Goal: Task Accomplishment & Management: Complete application form

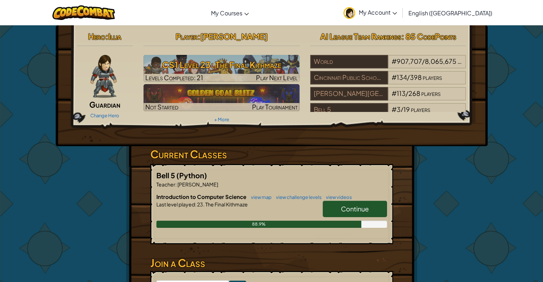
click at [330, 212] on link "Continue" at bounding box center [355, 209] width 64 height 16
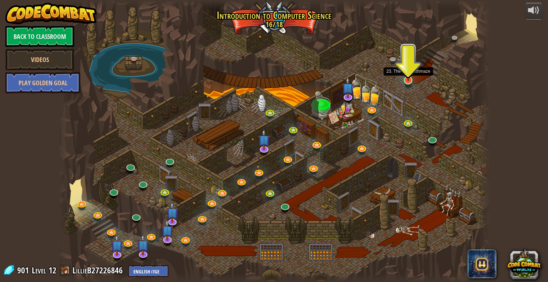
click at [410, 77] on img at bounding box center [408, 68] width 11 height 25
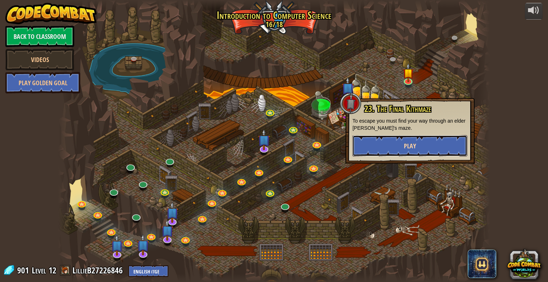
click at [423, 147] on button "Play" at bounding box center [410, 145] width 115 height 21
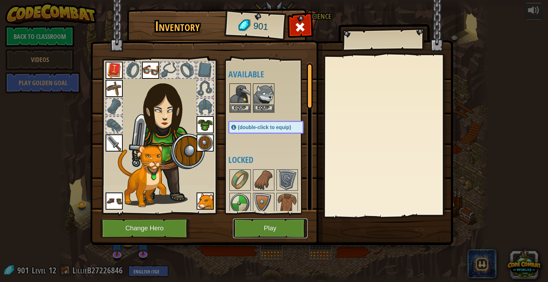
click at [262, 232] on button "Play" at bounding box center [270, 229] width 75 height 20
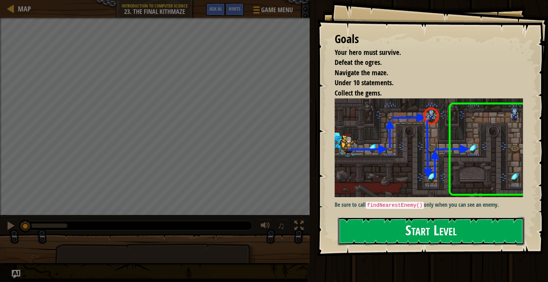
click at [394, 228] on button "Start Level" at bounding box center [431, 231] width 187 height 28
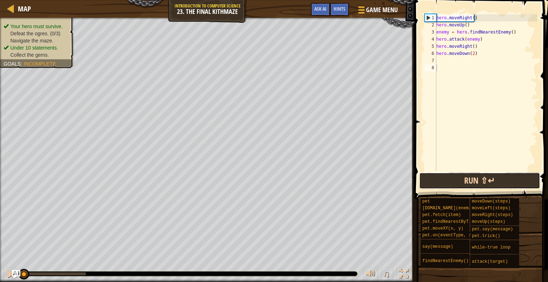
click at [461, 180] on button "Run ⇧↵" at bounding box center [479, 181] width 121 height 16
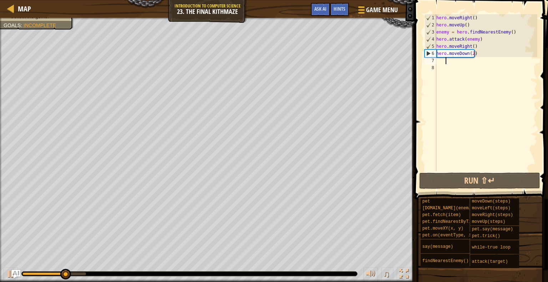
click at [457, 61] on div "hero . moveRight ( ) hero . moveUp ( ) enemy = hero . findNearestEnemy ( ) hero…" at bounding box center [486, 99] width 102 height 171
click at [440, 60] on div "hero . moveRight ( ) hero . moveUp ( ) enemy = hero . findNearestEnemy ( ) hero…" at bounding box center [486, 99] width 102 height 171
click at [438, 60] on div "hero . moveRight ( ) hero . moveUp ( ) enemy = hero . findNearestEnemy ( ) hero…" at bounding box center [486, 99] width 102 height 171
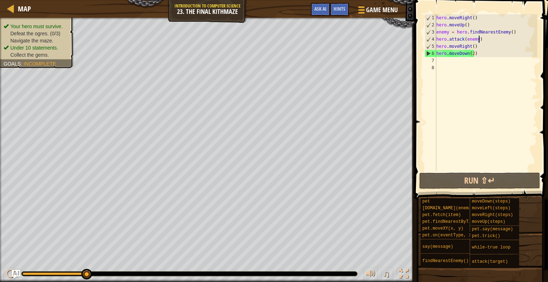
click at [480, 37] on div "hero . moveRight ( ) hero . moveUp ( ) enemy = hero . findNearestEnemy ( ) hero…" at bounding box center [486, 99] width 102 height 171
type textarea "hero.attack(enemy)"
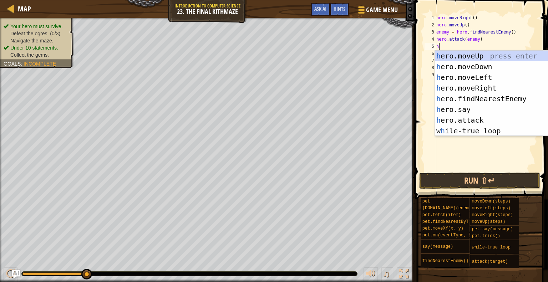
scroll to position [3, 0]
click at [472, 116] on div "h ero.moveUp press enter h ero.moveDown press enter h ero.moveLeft press enter …" at bounding box center [500, 104] width 130 height 107
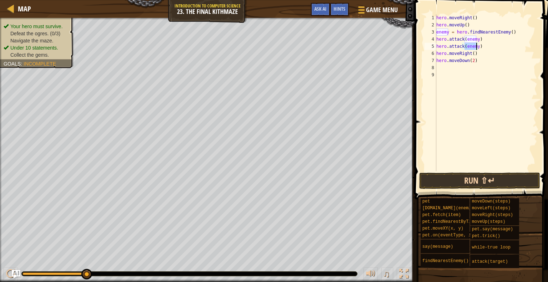
type textarea "hero.attack(enemy)"
click at [472, 179] on button "Run ⇧↵" at bounding box center [479, 181] width 121 height 16
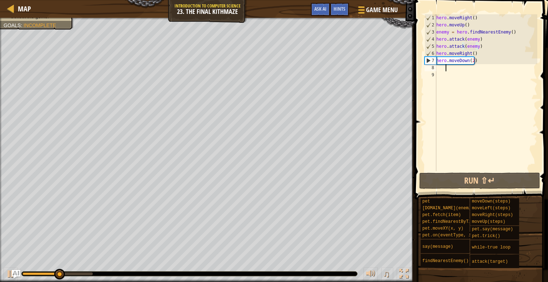
click at [458, 69] on div "hero . moveRight ( ) hero . moveUp ( ) enemy = hero . findNearestEnemy ( ) hero…" at bounding box center [486, 99] width 102 height 171
click at [440, 69] on div "hero . moveRight ( ) hero . moveUp ( ) enemy = hero . findNearestEnemy ( ) hero…" at bounding box center [486, 99] width 102 height 171
type textarea "h"
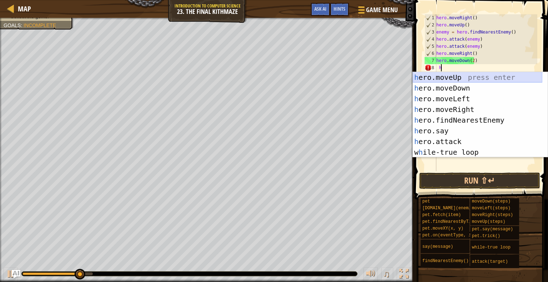
click at [443, 76] on div "h ero.moveUp press enter h ero.moveDown press enter h ero.moveLeft press enter …" at bounding box center [478, 125] width 130 height 107
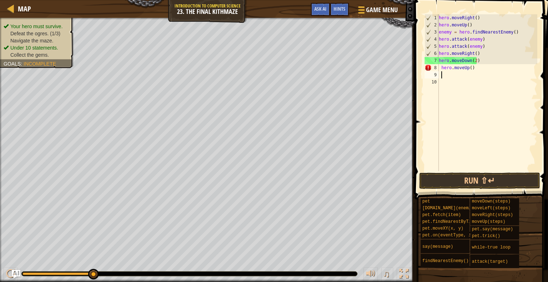
click at [442, 67] on div "hero . moveRight ( ) hero . moveUp ( ) enemy = hero . findNearestEnemy ( ) hero…" at bounding box center [488, 99] width 100 height 171
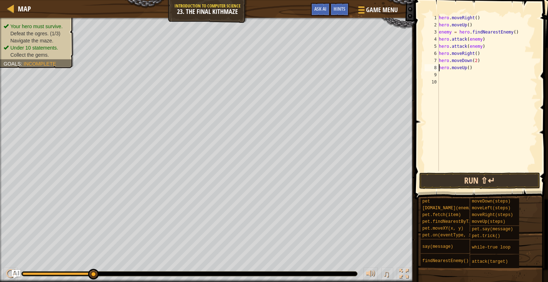
type textarea "hero.moveUp()"
click at [463, 177] on button "Run ⇧↵" at bounding box center [479, 181] width 121 height 16
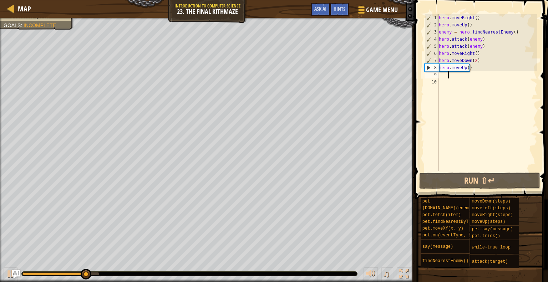
click at [461, 77] on div "hero . moveRight ( ) hero . moveUp ( ) enemy = hero . findNearestEnemy ( ) hero…" at bounding box center [488, 99] width 100 height 171
click at [440, 74] on div "hero . moveRight ( ) hero . moveUp ( ) enemy = hero . findNearestEnemy ( ) hero…" at bounding box center [488, 99] width 100 height 171
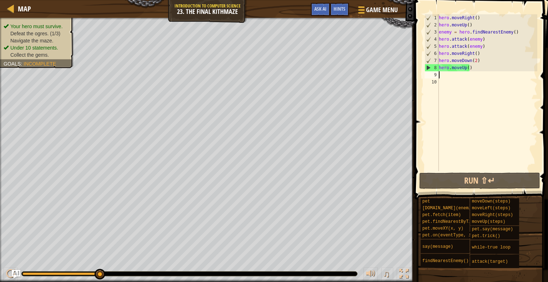
type textarea "h"
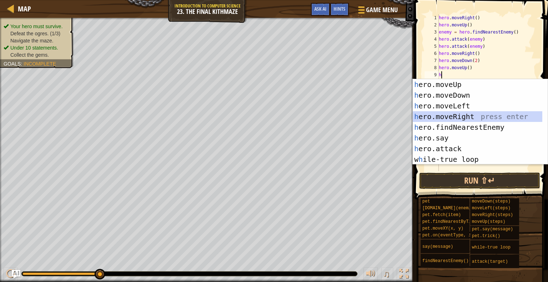
click at [467, 116] on div "h ero.moveUp press enter h ero.moveDown press enter h ero.moveLeft press enter …" at bounding box center [478, 132] width 130 height 107
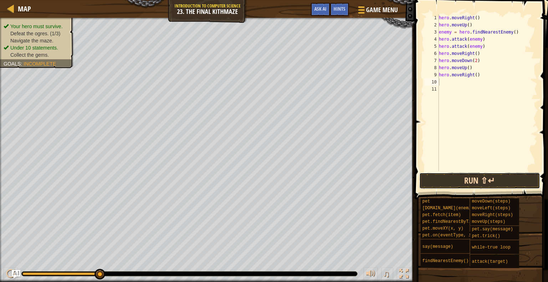
click at [454, 175] on button "Run ⇧↵" at bounding box center [479, 181] width 121 height 16
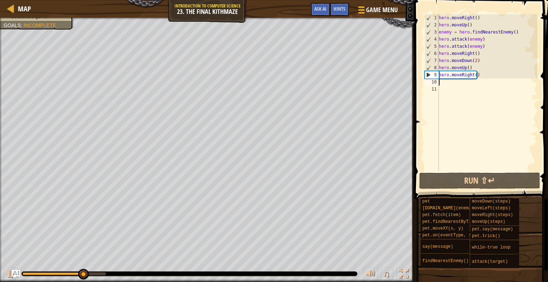
type textarea "h"
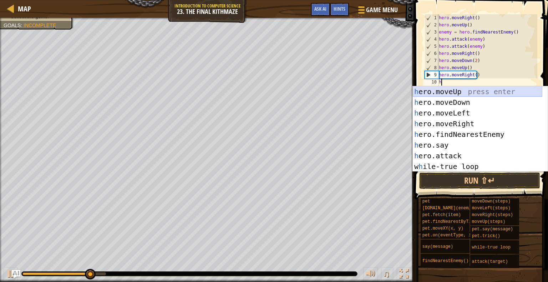
click at [450, 90] on div "h ero.moveUp press enter h ero.moveDown press enter h ero.moveLeft press enter …" at bounding box center [478, 139] width 130 height 107
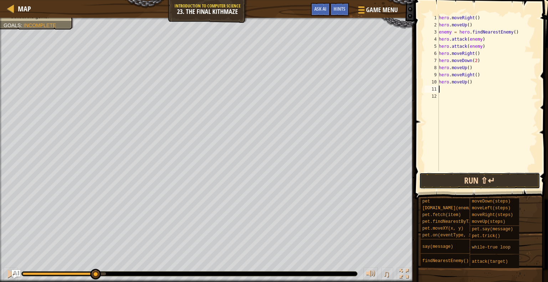
click at [452, 181] on button "Run ⇧↵" at bounding box center [479, 181] width 121 height 16
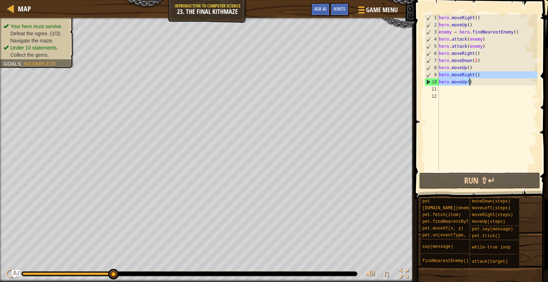
drag, startPoint x: 439, startPoint y: 74, endPoint x: 478, endPoint y: 84, distance: 40.2
click at [478, 84] on div "hero . moveRight ( ) hero . moveUp ( ) enemy = hero . findNearestEnemy ( ) hero…" at bounding box center [488, 99] width 100 height 171
type textarea "hero.moveRight() hero.moveUp()"
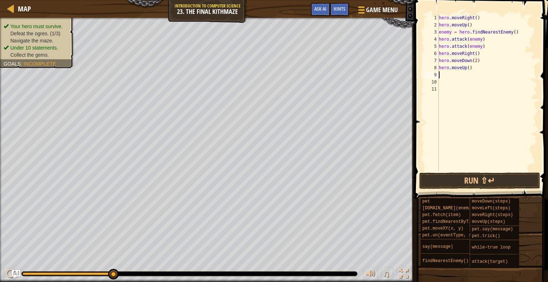
click at [439, 17] on div "hero . moveRight ( ) hero . moveUp ( ) enemy = hero . findNearestEnemy ( ) hero…" at bounding box center [488, 99] width 100 height 171
click at [439, 24] on div "hero . moveRight ( ) hero . moveUp ( ) enemy = hero . findNearestEnemy ( ) hero…" at bounding box center [488, 99] width 100 height 171
click at [439, 32] on div "hero . moveRight ( ) hero . moveUp ( ) enemy = hero . findNearestEnemy ( ) hero…" at bounding box center [488, 99] width 100 height 171
click at [438, 38] on div "4" at bounding box center [432, 39] width 14 height 7
click at [440, 45] on div "hero . moveRight ( ) hero . moveUp ( ) enemy = hero . findNearestEnemy ( ) hero…" at bounding box center [488, 99] width 100 height 171
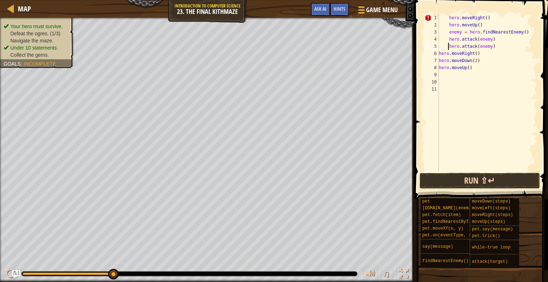
click at [461, 178] on button "Run ⇧↵" at bounding box center [479, 181] width 121 height 16
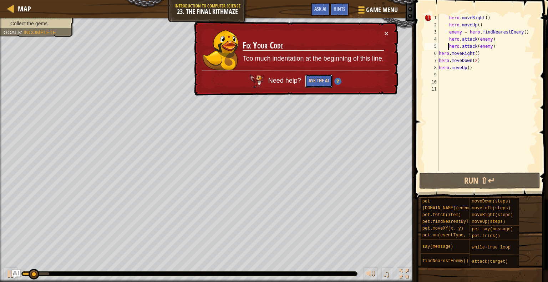
click at [315, 77] on button "Ask the AI" at bounding box center [318, 81] width 27 height 13
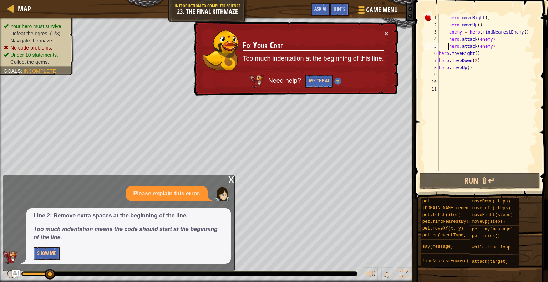
click at [448, 19] on div "hero . moveRight ( ) hero . moveUp ( ) enemy = hero . findNearestEnemy ( ) hero…" at bounding box center [488, 99] width 100 height 171
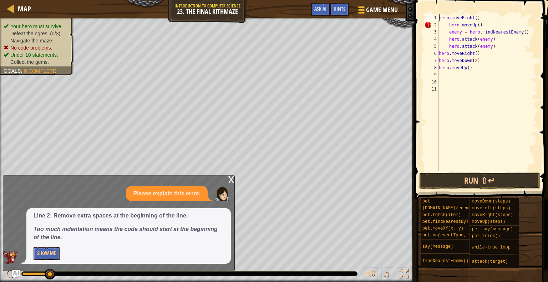
click at [448, 24] on div "hero . moveRight ( ) hero . moveUp ( ) enemy = hero . findNearestEnemy ( ) hero…" at bounding box center [488, 99] width 100 height 171
click at [444, 31] on div "hero . moveRight ( ) hero . moveUp ( ) enemy = hero . findNearestEnemy ( ) hero…" at bounding box center [488, 99] width 100 height 171
click at [448, 31] on div "hero . moveRight ( ) hero . moveUp ( ) enemy = hero . findNearestEnemy ( ) hero…" at bounding box center [488, 99] width 100 height 171
click at [448, 40] on div "hero . moveRight ( ) hero . moveUp ( ) enemy = hero . findNearestEnemy ( ) hero…" at bounding box center [488, 99] width 100 height 171
click at [448, 46] on div "hero . moveRight ( ) hero . moveUp ( ) enemy = hero . findNearestEnemy ( ) hero…" at bounding box center [488, 99] width 100 height 171
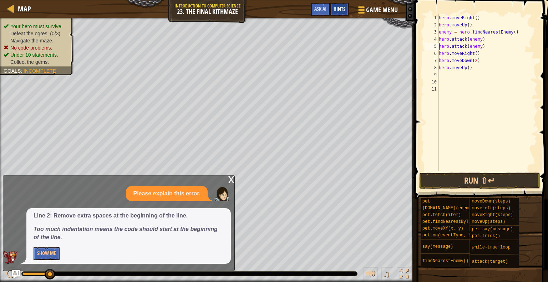
click at [344, 7] on span "Hints" at bounding box center [340, 8] width 12 height 7
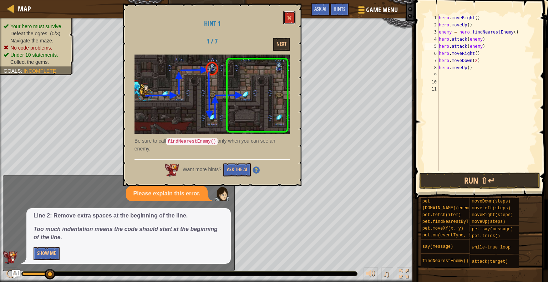
drag, startPoint x: 289, startPoint y: 21, endPoint x: 275, endPoint y: 102, distance: 82.2
click at [275, 102] on div "Hint 1 1 / 7 Next Be sure to call findNearestEnemy() only when you can see an e…" at bounding box center [212, 95] width 178 height 182
click at [280, 40] on button "Next" at bounding box center [281, 44] width 17 height 13
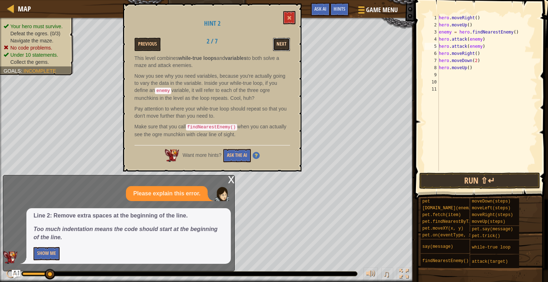
click at [276, 42] on button "Next" at bounding box center [281, 44] width 17 height 13
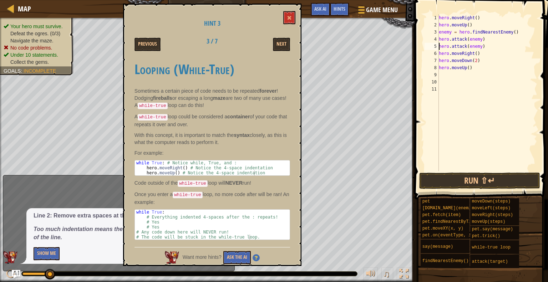
click at [438, 15] on div "1" at bounding box center [432, 17] width 14 height 7
click at [438, 18] on div "1" at bounding box center [432, 17] width 14 height 7
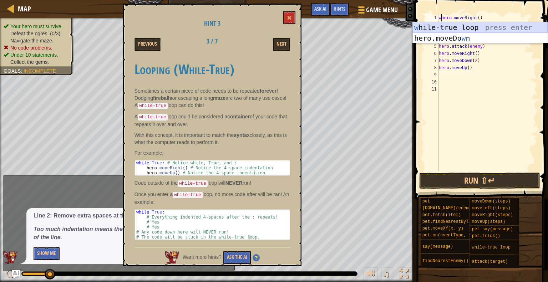
click at [470, 27] on div "w [PERSON_NAME]-true loop press enter hero.moveDo w n press enter" at bounding box center [480, 43] width 135 height 43
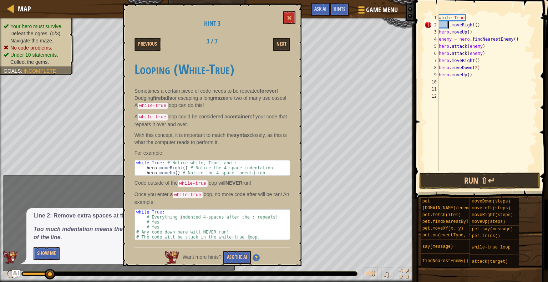
click at [439, 31] on div "while True : . moveRight ( ) hero . moveUp ( ) enemy = hero . findNearestEnemy …" at bounding box center [488, 99] width 100 height 171
click at [439, 40] on div "4" at bounding box center [432, 39] width 14 height 7
click at [439, 47] on div "while True : . moveRight ( ) hero . moveUp ( ) enemy = hero . findNearestEnemy …" at bounding box center [488, 99] width 100 height 171
click at [448, 40] on div "while True : . moveRight ( ) hero . moveUp ( ) enemy = hero . findNearestEnemy …" at bounding box center [488, 99] width 100 height 171
click at [449, 35] on div "while True : . moveRight ( ) hero . moveUp ( ) enemy = hero . findNearestEnemy …" at bounding box center [488, 99] width 100 height 171
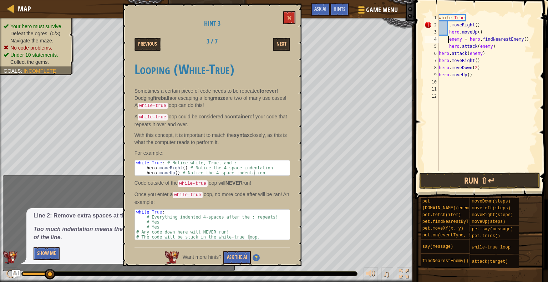
click at [448, 38] on div "while True : . moveRight ( ) hero . moveUp ( ) enemy = hero . findNearestEnemy …" at bounding box center [488, 99] width 100 height 171
click at [440, 52] on div "while True : . moveRight ( ) hero . moveUp ( ) enemy = hero . findNearestEnemy …" at bounding box center [488, 99] width 100 height 171
click at [468, 180] on button "Run ⇧↵" at bounding box center [479, 181] width 121 height 16
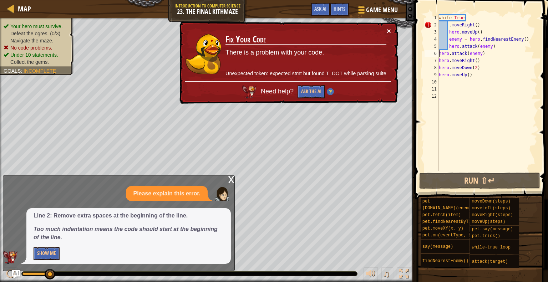
click at [389, 29] on button "×" at bounding box center [389, 30] width 4 height 7
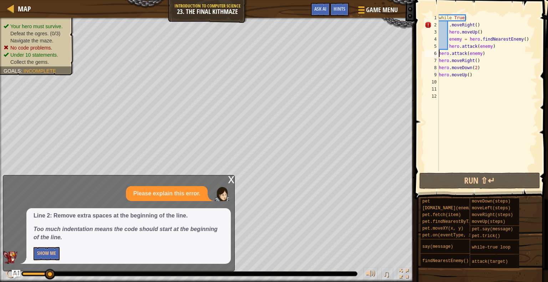
click at [450, 26] on div "while True : . moveRight ( ) hero . moveUp ( ) enemy = hero . findNearestEnemy …" at bounding box center [488, 99] width 100 height 171
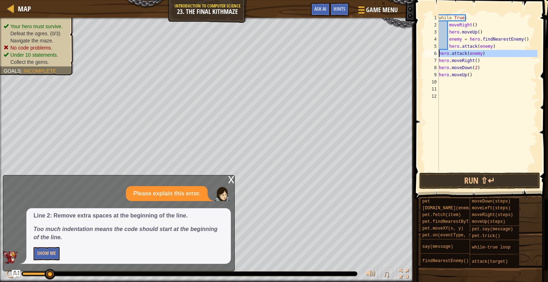
click at [438, 54] on div "6" at bounding box center [432, 53] width 14 height 7
click at [439, 61] on div "7" at bounding box center [432, 60] width 14 height 7
click at [440, 60] on div "while True : moveRight ( ) hero . moveUp ( ) enemy = hero . findNearestEnemy ( …" at bounding box center [488, 99] width 100 height 171
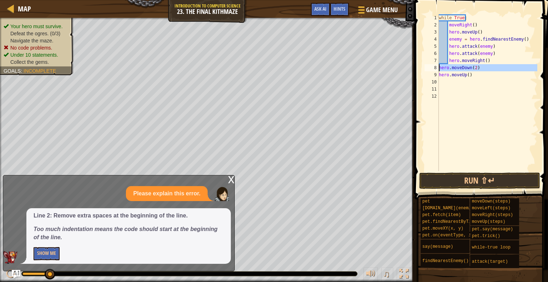
click at [439, 67] on div "8" at bounding box center [432, 67] width 14 height 7
click at [439, 75] on div "while True : moveRight ( ) hero . moveUp ( ) enemy = hero . findNearestEnemy ( …" at bounding box center [488, 99] width 100 height 171
click at [467, 182] on button "Run ⇧↵" at bounding box center [479, 181] width 121 height 16
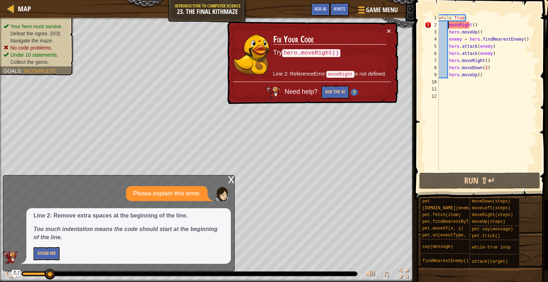
click at [448, 23] on div "while True : moveRight ( ) hero . moveUp ( ) enemy = hero . findNearestEnemy ( …" at bounding box center [488, 99] width 100 height 171
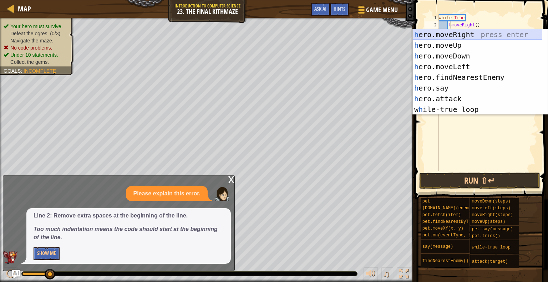
click at [465, 32] on div "h ero.moveRight press enter h ero.moveUp press enter h ero.moveDown press enter…" at bounding box center [480, 82] width 135 height 107
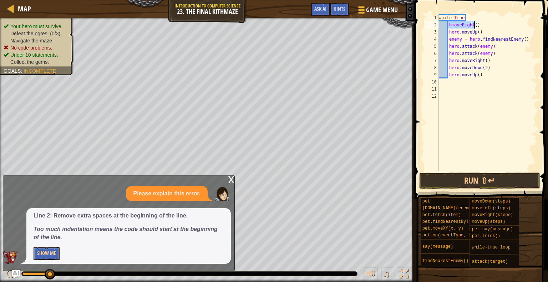
click at [451, 24] on div "while True : hmoveRight ( ) hero . moveUp ( ) enemy = hero . findNearestEnemy (…" at bounding box center [488, 92] width 100 height 157
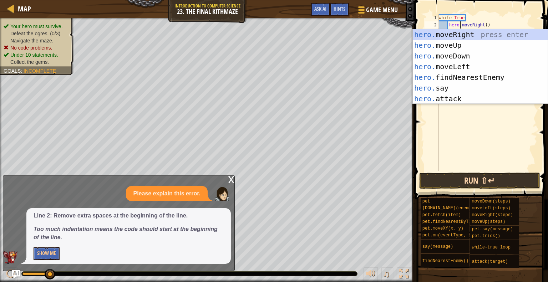
type textarea "hero.moveRight()"
click at [455, 184] on button "Run ⇧↵" at bounding box center [479, 181] width 121 height 16
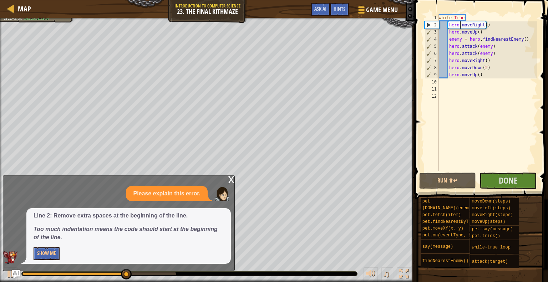
click at [229, 182] on div "x" at bounding box center [231, 179] width 6 height 7
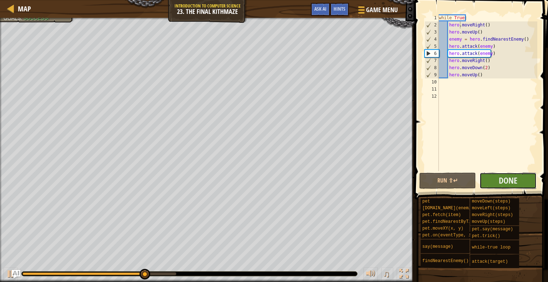
click at [498, 180] on button "Done" at bounding box center [508, 181] width 57 height 16
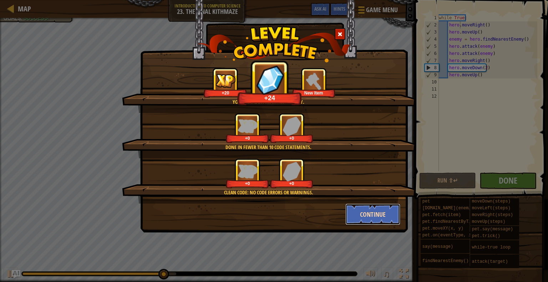
click at [371, 207] on button "Continue" at bounding box center [372, 214] width 55 height 21
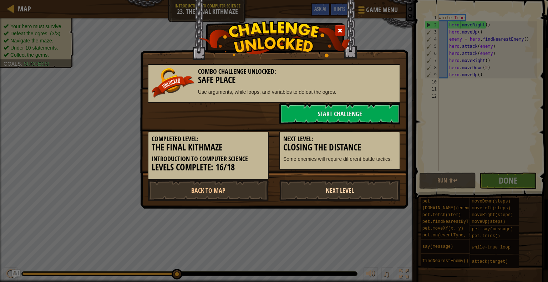
click at [302, 192] on link "Next Level" at bounding box center [339, 190] width 121 height 21
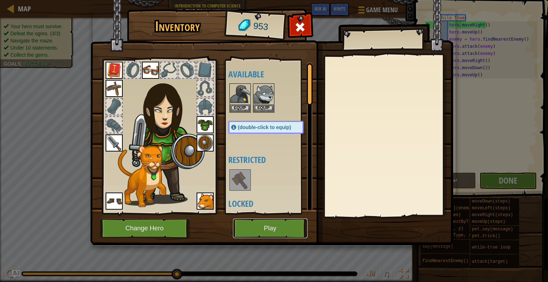
click at [257, 228] on button "Play" at bounding box center [270, 229] width 75 height 20
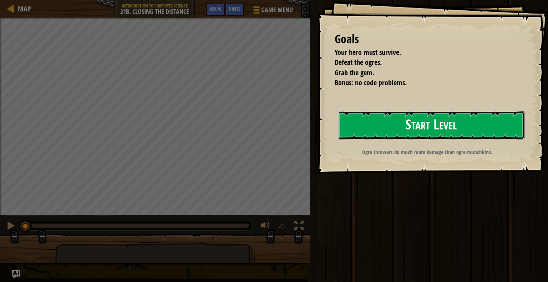
click at [378, 126] on button "Start Level" at bounding box center [431, 125] width 187 height 28
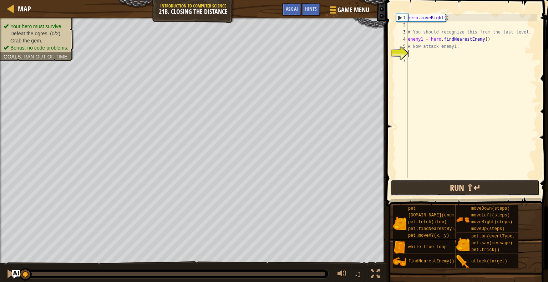
click at [428, 188] on button "Run ⇧↵" at bounding box center [465, 188] width 149 height 16
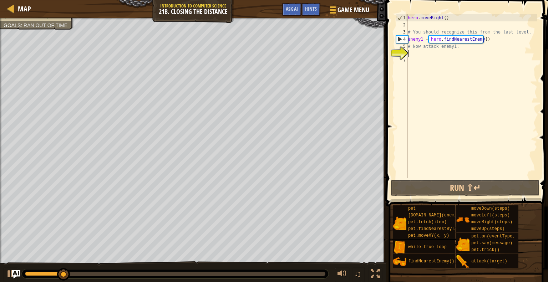
scroll to position [3, 0]
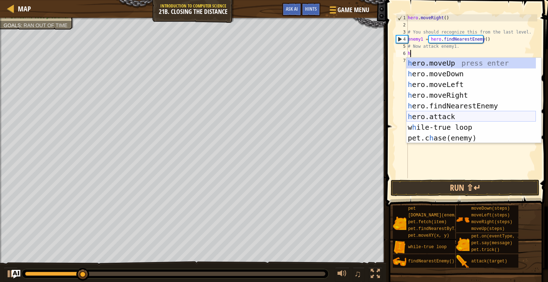
click at [431, 117] on div "h ero.moveUp press enter h ero.moveDown press enter h ero.moveLeft press enter …" at bounding box center [471, 111] width 130 height 107
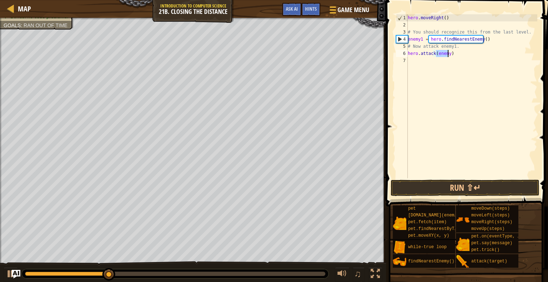
click at [448, 52] on div "hero . moveRight ( ) # You should recognize this from the last level. enemy1 = …" at bounding box center [471, 96] width 131 height 164
type textarea "hero.attack(enemy1)"
click at [443, 193] on button "Run ⇧↵" at bounding box center [465, 188] width 149 height 16
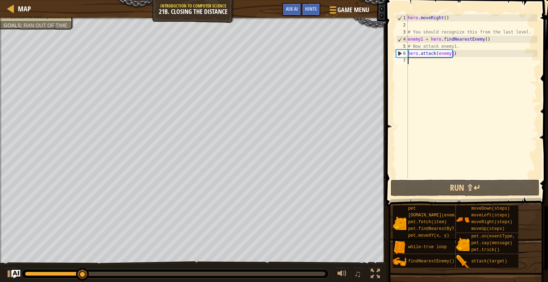
click at [455, 62] on div "hero . moveRight ( ) # You should recognize this from the last level. enemy1 = …" at bounding box center [471, 103] width 131 height 178
type textarea "h"
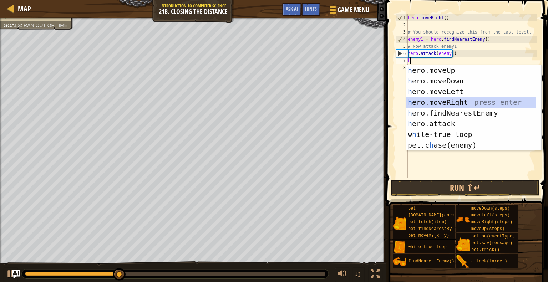
click at [438, 100] on div "h ero.moveUp press enter h ero.moveDown press enter h ero.moveLeft press enter …" at bounding box center [471, 118] width 130 height 107
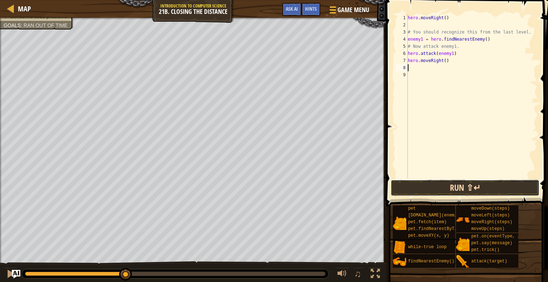
click at [414, 187] on button "Run ⇧↵" at bounding box center [465, 188] width 149 height 16
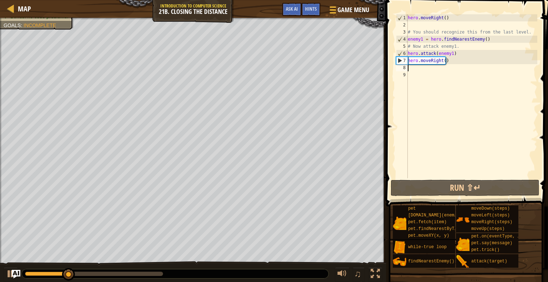
click at [454, 52] on div "hero . moveRight ( ) # You should recognize this from the last level. enemy1 = …" at bounding box center [471, 103] width 131 height 178
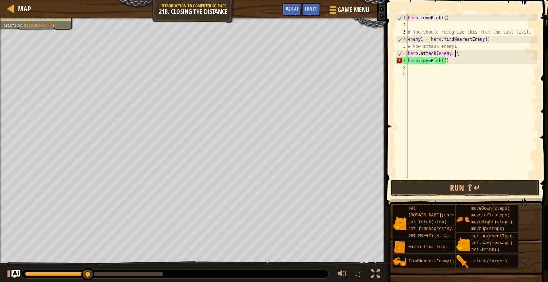
type textarea "hero.attack(enemy1)"
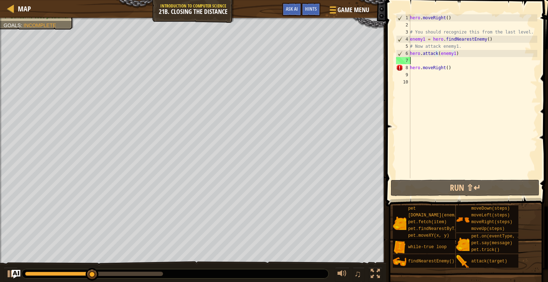
scroll to position [3, 0]
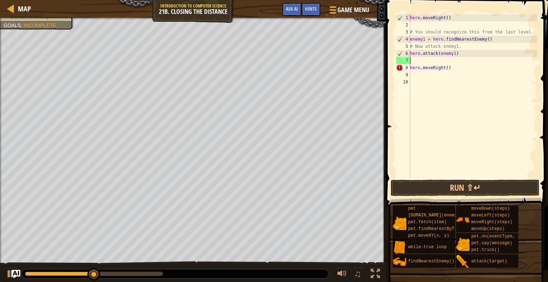
type textarea "g"
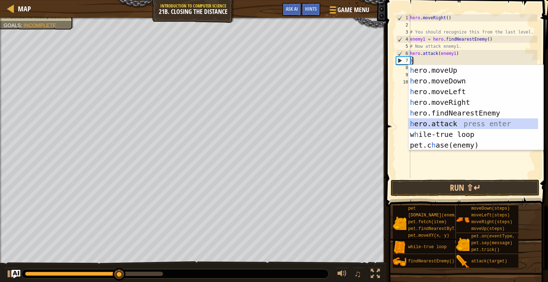
click at [447, 122] on div "h ero.moveUp press enter h ero.moveDown press enter h ero.moveLeft press enter …" at bounding box center [476, 118] width 135 height 107
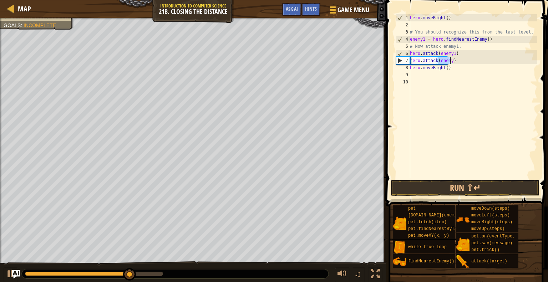
click at [450, 59] on div "hero . moveRight ( ) # You should recognize this from the last level. enemy1 = …" at bounding box center [473, 96] width 129 height 164
type textarea "hero.attack(enemy1)"
click at [454, 190] on button "Run ⇧↵" at bounding box center [465, 188] width 149 height 16
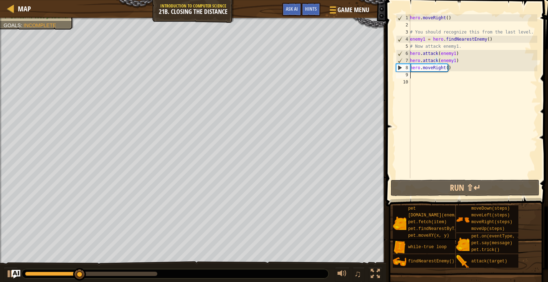
click at [428, 73] on div "hero . moveRight ( ) # You should recognize this from the last level. enemy1 = …" at bounding box center [473, 103] width 129 height 178
click at [411, 52] on div "hero . moveRight ( ) # You should recognize this from the last level. enemy1 = …" at bounding box center [473, 103] width 129 height 178
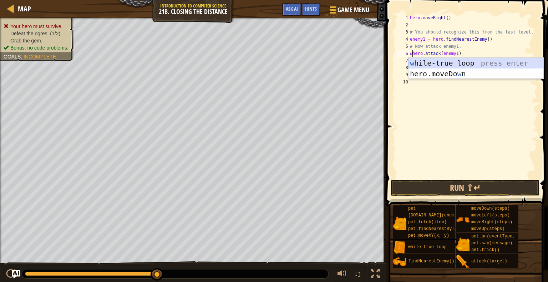
click at [469, 62] on div "w [PERSON_NAME]-true loop press enter hero.moveDo w n press enter" at bounding box center [476, 79] width 135 height 43
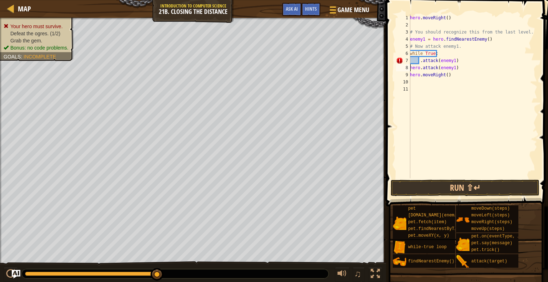
click at [410, 68] on div "hero . moveRight ( ) # You should recognize this from the last level. enemy1 = …" at bounding box center [473, 103] width 129 height 178
click at [409, 74] on div "9" at bounding box center [403, 74] width 14 height 7
click at [410, 74] on div "hero . moveRight ( ) # You should recognize this from the last level. enemy1 = …" at bounding box center [473, 103] width 129 height 178
click at [421, 61] on div "hero . moveRight ( ) # You should recognize this from the last level. enemy1 = …" at bounding box center [473, 103] width 129 height 178
click at [455, 60] on div "hero . moveRight ( ) # You should recognize this from the last level. enemy1 = …" at bounding box center [473, 103] width 129 height 178
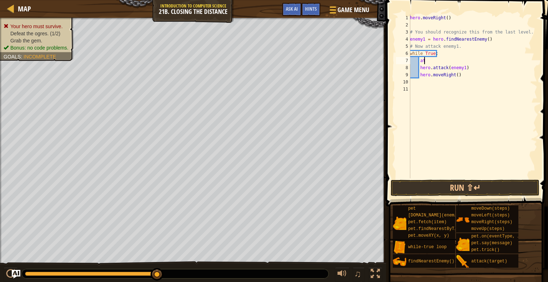
type textarea "a"
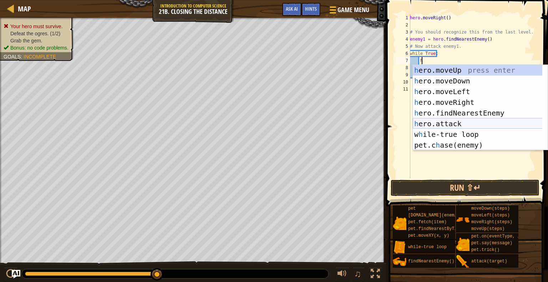
click at [459, 124] on div "h ero.moveUp press enter h ero.moveDown press enter h ero.moveLeft press enter …" at bounding box center [480, 118] width 135 height 107
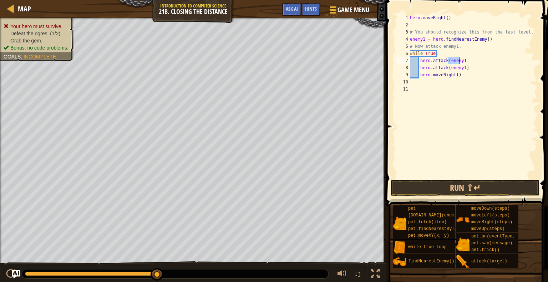
click at [460, 60] on div "hero . moveRight ( ) # You should recognize this from the last level. enemy1 = …" at bounding box center [473, 96] width 129 height 164
click at [471, 182] on button "Run ⇧↵" at bounding box center [465, 188] width 149 height 16
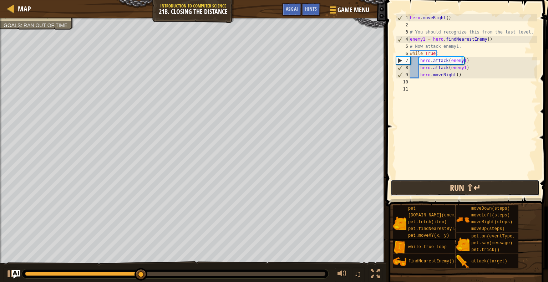
click at [447, 190] on button "Run ⇧↵" at bounding box center [465, 188] width 149 height 16
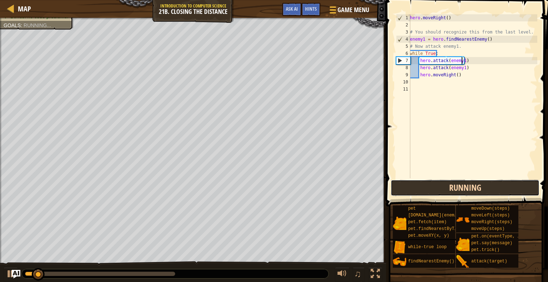
click at [450, 184] on button "Running" at bounding box center [465, 188] width 149 height 16
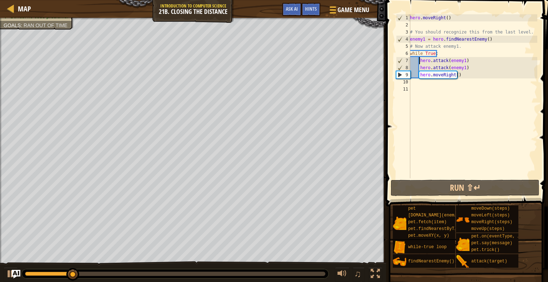
click at [420, 60] on div "hero . moveRight ( ) # You should recognize this from the last level. enemy1 = …" at bounding box center [473, 103] width 129 height 178
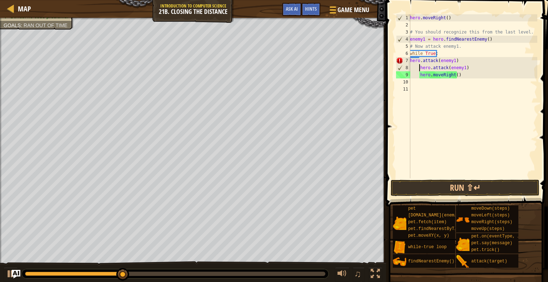
click at [420, 67] on div "hero . moveRight ( ) # You should recognize this from the last level. enemy1 = …" at bounding box center [473, 103] width 129 height 178
click at [419, 74] on div "hero . moveRight ( ) # You should recognize this from the last level. enemy1 = …" at bounding box center [473, 103] width 129 height 178
type textarea "hero.moveRight()"
click at [431, 83] on div "hero . moveRight ( ) # You should recognize this from the last level. enemy1 = …" at bounding box center [473, 103] width 129 height 178
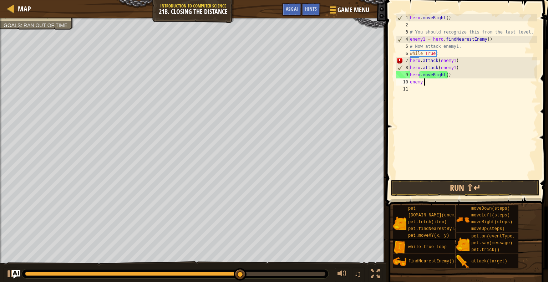
scroll to position [3, 1]
type textarea "enemy = h"
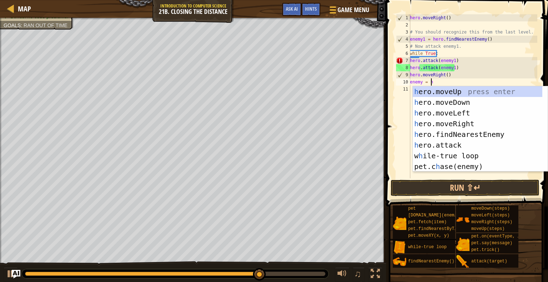
scroll to position [3, 1]
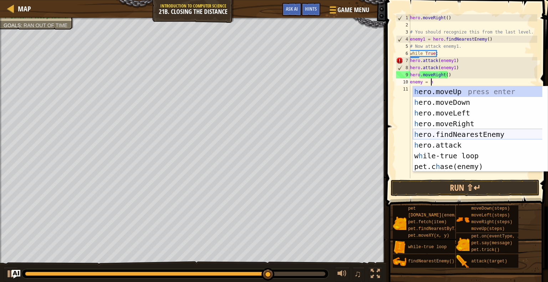
click at [453, 137] on div "h ero.moveUp press enter h ero.moveDown press enter h ero.moveLeft press enter …" at bounding box center [480, 139] width 135 height 107
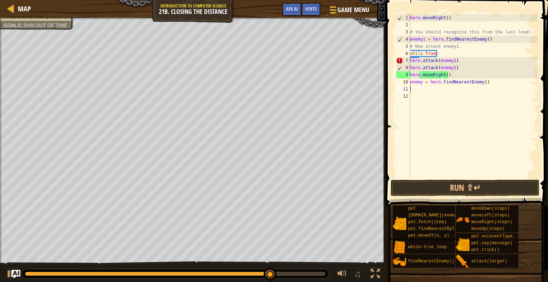
scroll to position [3, 0]
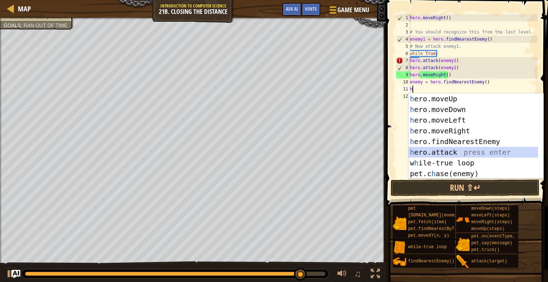
click at [445, 155] on div "h ero.moveUp press enter h ero.moveDown press enter h ero.moveLeft press enter …" at bounding box center [474, 147] width 130 height 107
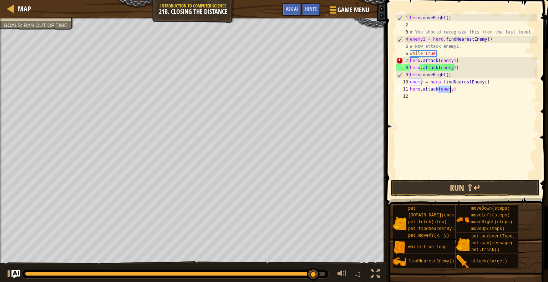
click at [450, 89] on div "hero . moveRight ( ) # You should recognize this from the last level. enemy1 = …" at bounding box center [473, 96] width 129 height 164
type textarea "hero.attack(enemy2)"
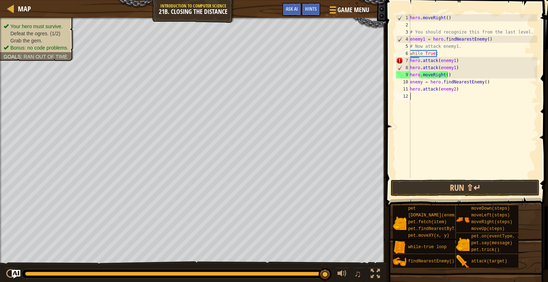
click at [441, 98] on div "hero . moveRight ( ) # You should recognize this from the last level. enemy1 = …" at bounding box center [473, 103] width 129 height 178
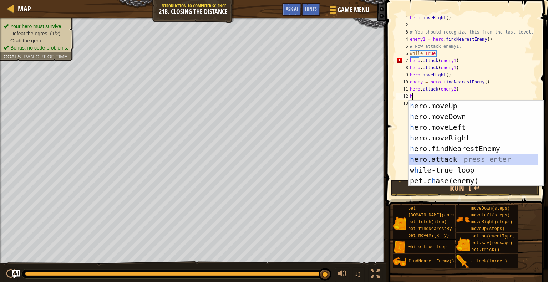
click at [438, 160] on div "h ero.moveUp press enter h ero.moveDown press enter h ero.moveLeft press enter …" at bounding box center [474, 154] width 130 height 107
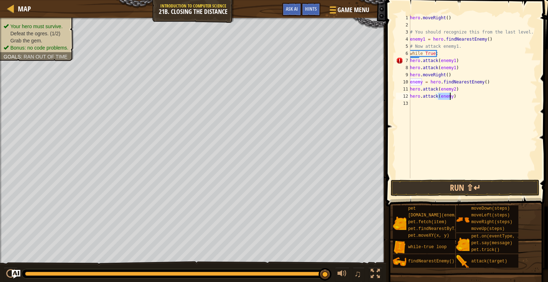
click at [451, 97] on div "hero . moveRight ( ) # You should recognize this from the last level. enemy1 = …" at bounding box center [473, 96] width 129 height 164
click at [449, 187] on button "Run ⇧↵" at bounding box center [465, 188] width 149 height 16
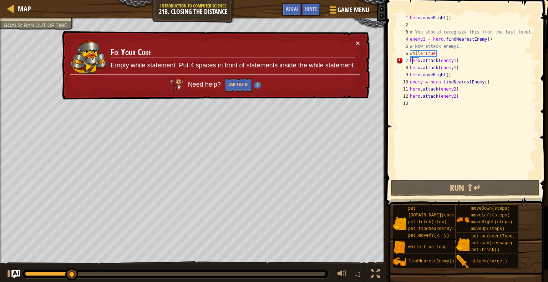
click at [411, 60] on div "hero . moveRight ( ) # You should recognize this from the last level. enemy1 = …" at bounding box center [473, 103] width 129 height 178
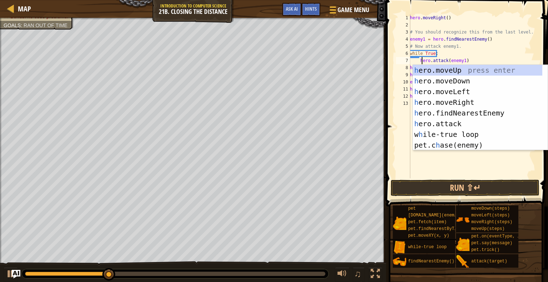
scroll to position [3, 1]
click at [471, 190] on button "Run ⇧↵" at bounding box center [465, 188] width 149 height 16
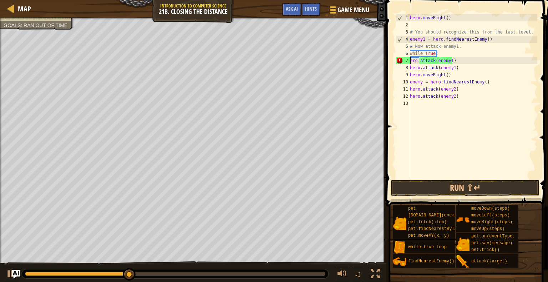
scroll to position [3, 0]
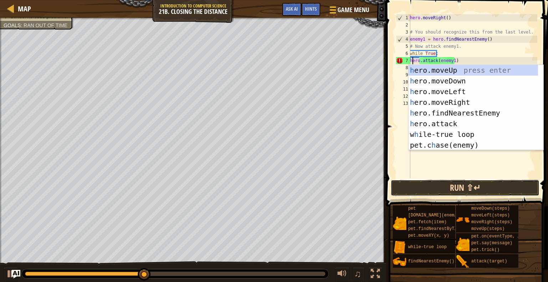
click at [447, 186] on button "Run ⇧↵" at bounding box center [465, 188] width 149 height 16
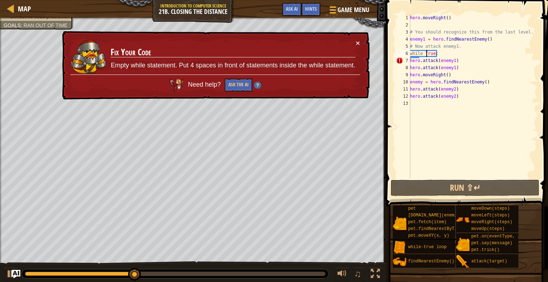
click at [427, 53] on div "hero . moveRight ( ) # You should recognize this from the last level. enemy1 = …" at bounding box center [473, 103] width 129 height 178
click at [438, 53] on div "hero . moveRight ( ) # You should recognize this from the last level. enemy1 = …" at bounding box center [473, 103] width 129 height 178
click at [411, 59] on div "hero . moveRight ( ) # You should recognize this from the last level. enemy1 = …" at bounding box center [473, 103] width 129 height 178
type textarea "hhero.attack(enemy1)"
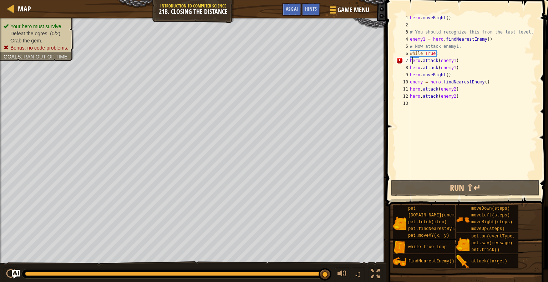
type textarea "h"
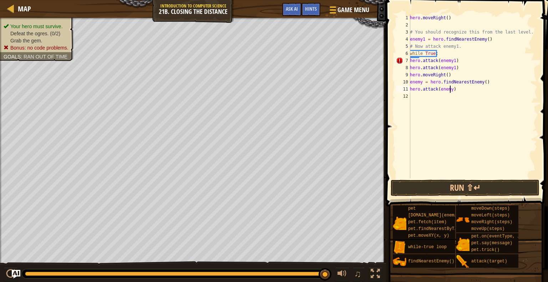
type textarea "h"
type textarea "en"
type textarea "h"
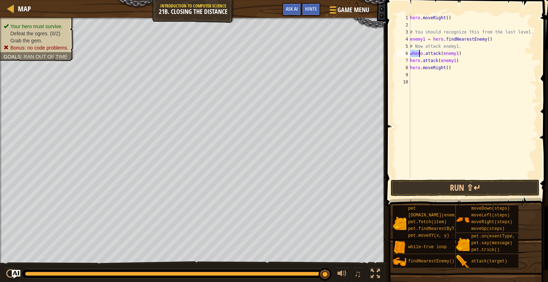
type textarea "hero.attack(enemy1)"
click at [0, 79] on div at bounding box center [1, 146] width 2 height 257
click at [436, 76] on div "hero . moveRight ( ) # You should recognize this from the last level. enemy1 = …" at bounding box center [473, 103] width 129 height 178
type textarea "h"
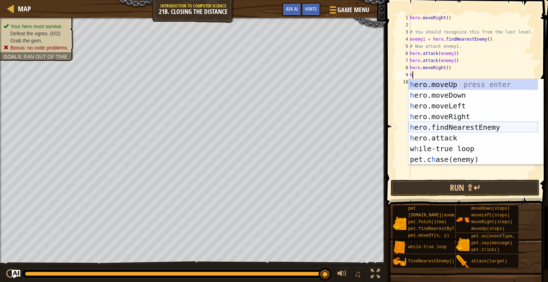
click at [468, 126] on div "h ero.moveUp press enter h ero.moveDown press enter h ero.moveLeft press enter …" at bounding box center [474, 132] width 130 height 107
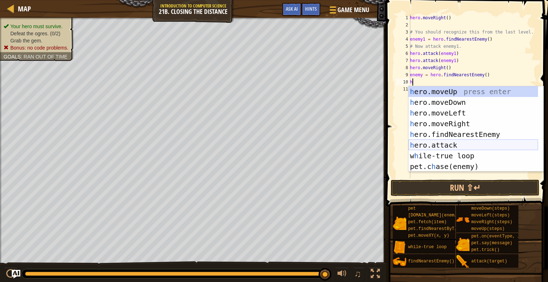
click at [446, 145] on div "h ero.moveUp press enter h ero.moveDown press enter h ero.moveLeft press enter …" at bounding box center [474, 139] width 130 height 107
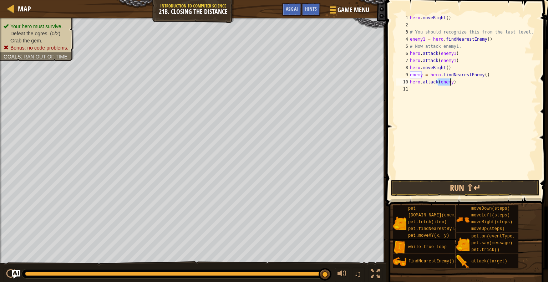
click at [450, 83] on div "hero . moveRight ( ) # You should recognize this from the last level. enemy1 = …" at bounding box center [473, 96] width 129 height 164
type textarea "hero.attack(enemy2)"
click at [446, 92] on div "hero . moveRight ( ) # You should recognize this from the last level. enemy1 = …" at bounding box center [473, 103] width 129 height 178
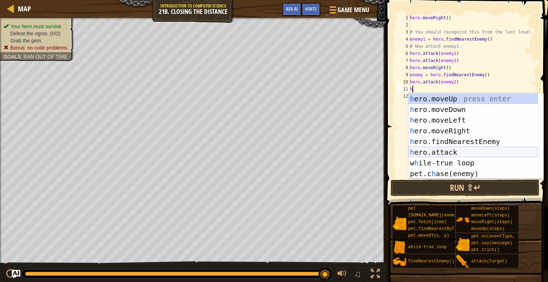
click at [454, 155] on div "h ero.moveUp press enter h ero.moveDown press enter h ero.moveLeft press enter …" at bounding box center [474, 147] width 130 height 107
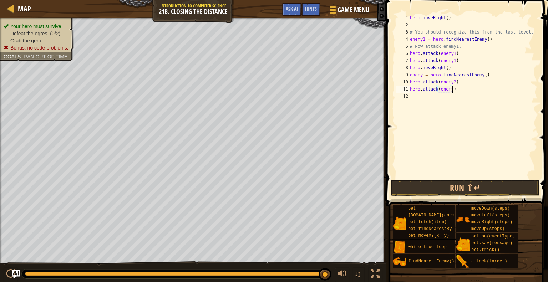
click at [451, 90] on div "hero . moveRight ( ) # You should recognize this from the last level. enemy1 = …" at bounding box center [473, 103] width 129 height 178
click at [469, 182] on button "Run ⇧↵" at bounding box center [465, 188] width 149 height 16
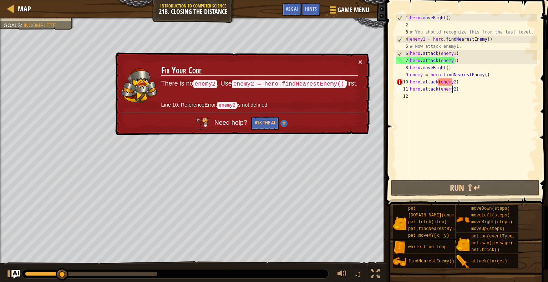
click at [421, 74] on div "hero . moveRight ( ) # You should recognize this from the last level. enemy1 = …" at bounding box center [473, 103] width 129 height 178
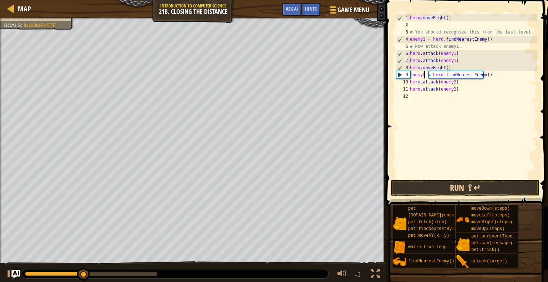
type textarea "enemy2 = hero.findNearestEnemy()"
click at [433, 185] on button "Run ⇧↵" at bounding box center [465, 188] width 149 height 16
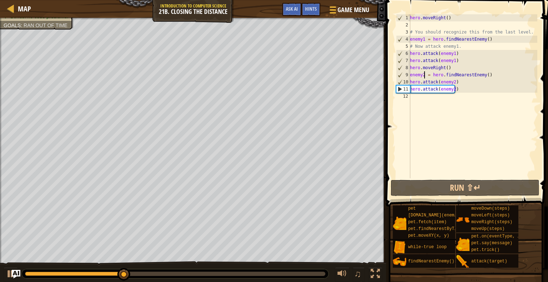
click at [425, 98] on div "hero . moveRight ( ) # You should recognize this from the last level. enemy1 = …" at bounding box center [473, 103] width 129 height 178
type textarea "h"
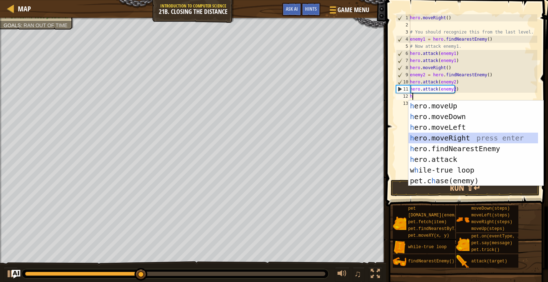
click at [438, 137] on div "h ero.moveUp press enter h ero.moveDown press enter h ero.moveLeft press enter …" at bounding box center [474, 154] width 130 height 107
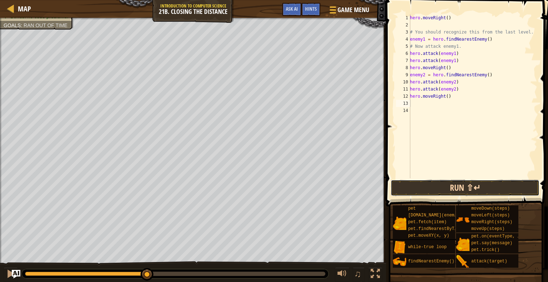
click at [434, 181] on button "Run ⇧↵" at bounding box center [465, 188] width 149 height 16
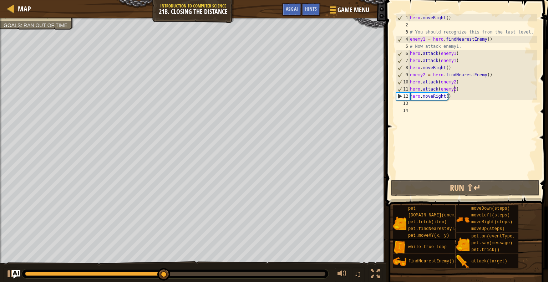
click at [455, 89] on div "hero . moveRight ( ) # You should recognize this from the last level. enemy1 = …" at bounding box center [473, 103] width 129 height 178
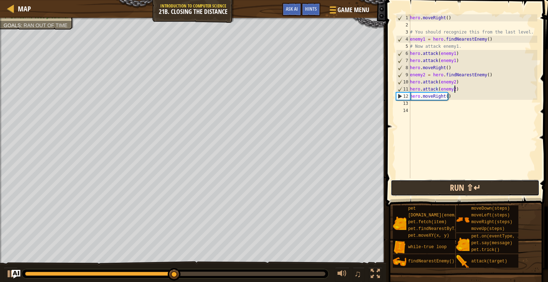
click at [440, 182] on button "Run ⇧↵" at bounding box center [465, 188] width 149 height 16
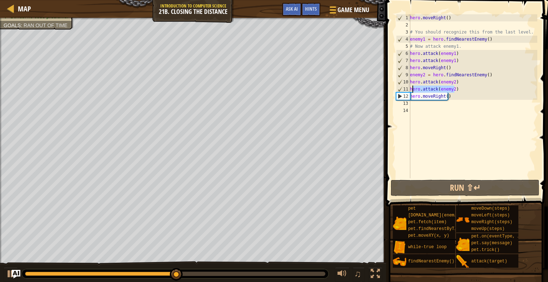
drag, startPoint x: 457, startPoint y: 89, endPoint x: 412, endPoint y: 88, distance: 45.3
click at [412, 88] on div "hero . moveRight ( ) # You should recognize this from the last level. enemy1 = …" at bounding box center [473, 103] width 129 height 178
type textarea "h"
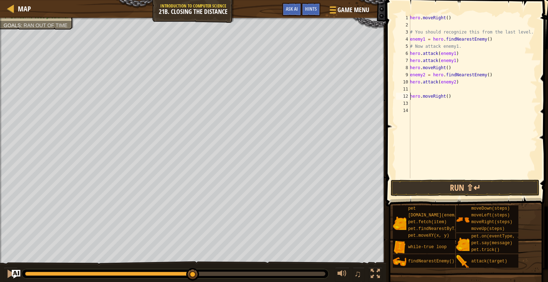
click at [411, 97] on div "hero . moveRight ( ) # You should recognize this from the last level. enemy1 = …" at bounding box center [473, 103] width 129 height 178
type textarea "hero.moveRight()"
click at [430, 190] on button "Run ⇧↵" at bounding box center [465, 188] width 149 height 16
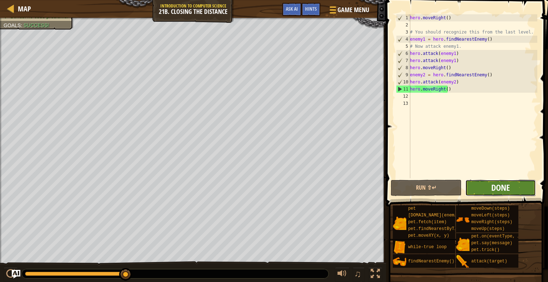
click at [499, 191] on span "Done" at bounding box center [500, 187] width 19 height 11
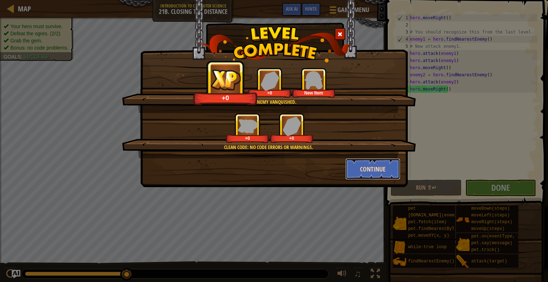
click at [373, 171] on button "Continue" at bounding box center [372, 168] width 55 height 21
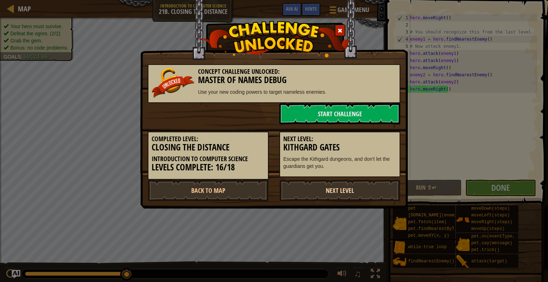
click at [329, 195] on link "Next Level" at bounding box center [339, 190] width 121 height 21
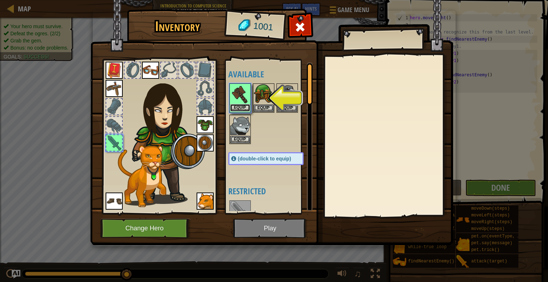
click at [244, 106] on button "Equip" at bounding box center [240, 107] width 20 height 7
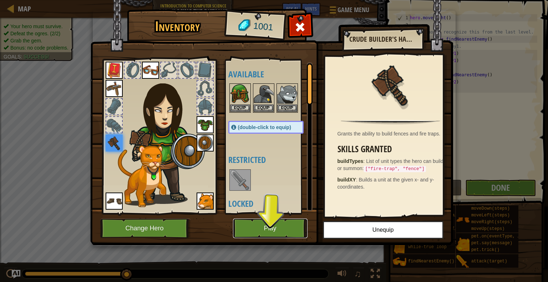
click at [272, 225] on button "Play" at bounding box center [270, 229] width 75 height 20
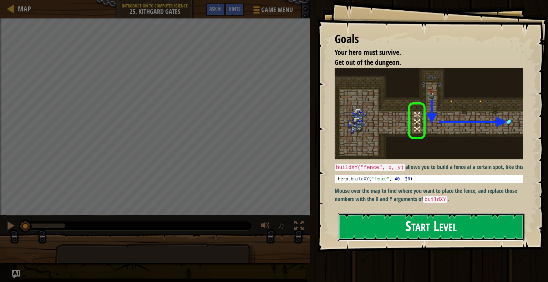
click at [403, 219] on button "Start Level" at bounding box center [431, 227] width 187 height 28
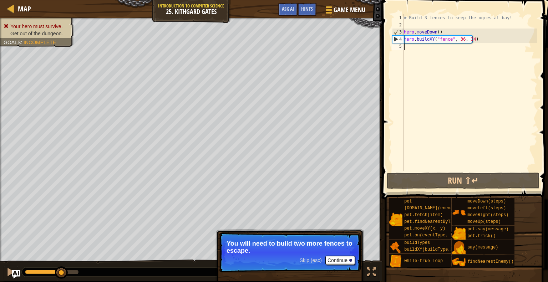
scroll to position [3, 0]
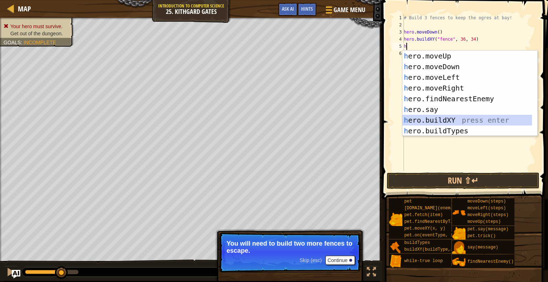
click at [436, 119] on div "h ero.moveUp press enter h ero.moveDown press enter h ero.moveLeft press enter …" at bounding box center [468, 104] width 130 height 107
type textarea "hero.buildXY("fence", 36, 30)"
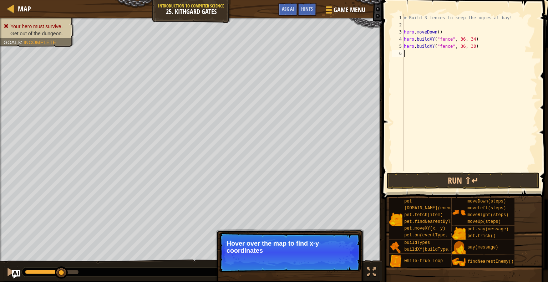
click at [436, 55] on div "# Build 3 fences to keep the ogres at bay! hero . moveDown ( ) hero . buildXY (…" at bounding box center [470, 99] width 135 height 171
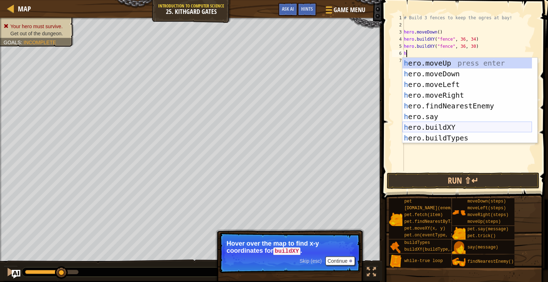
click at [445, 125] on div "h ero.moveUp press enter h ero.moveDown press enter h ero.moveLeft press enter …" at bounding box center [468, 111] width 130 height 107
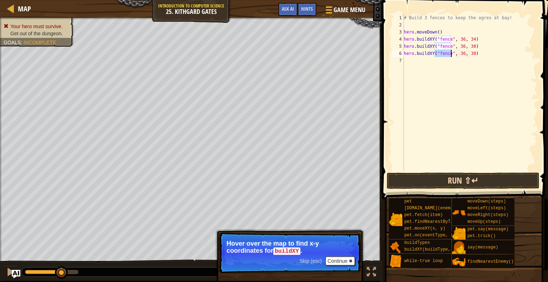
type textarea "hero.buildXY("fence", 36, 30)"
click at [434, 178] on button "Run ⇧↵" at bounding box center [463, 181] width 153 height 16
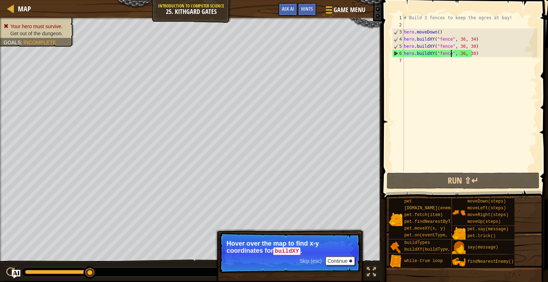
click at [450, 65] on div "# Build 3 fences to keep the ogres at bay! hero . moveDown ( ) hero . buildXY (…" at bounding box center [470, 99] width 135 height 171
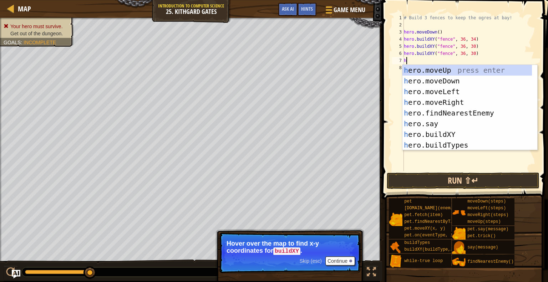
type textarea "h"
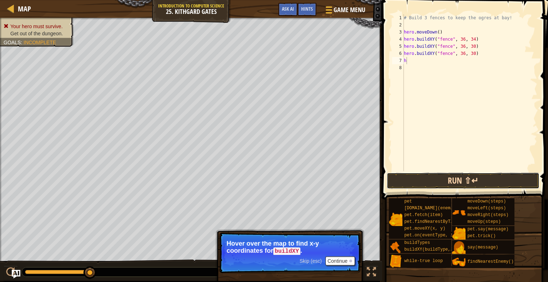
click at [455, 177] on button "Run ⇧↵" at bounding box center [463, 181] width 153 height 16
click at [408, 179] on button "Run ⇧↵" at bounding box center [463, 181] width 153 height 16
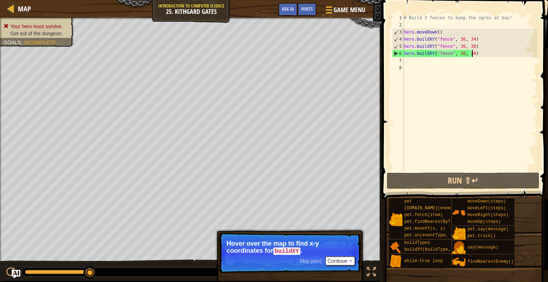
click at [474, 54] on div "# Build 3 fences to keep the ogres at bay! hero . moveDown ( ) hero . buildXY (…" at bounding box center [470, 99] width 135 height 171
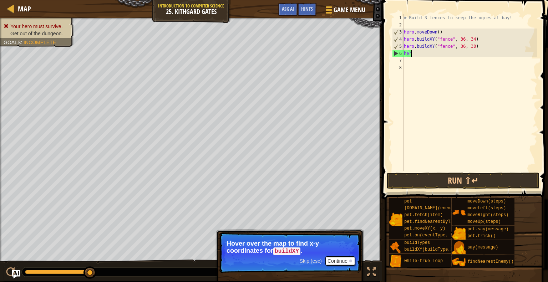
type textarea "h"
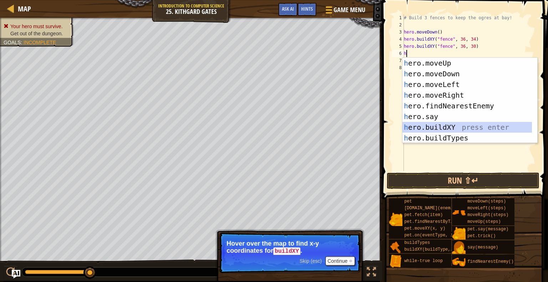
click at [438, 125] on div "h ero.moveUp press enter h ero.moveDown press enter h ero.moveLeft press enter …" at bounding box center [468, 111] width 130 height 107
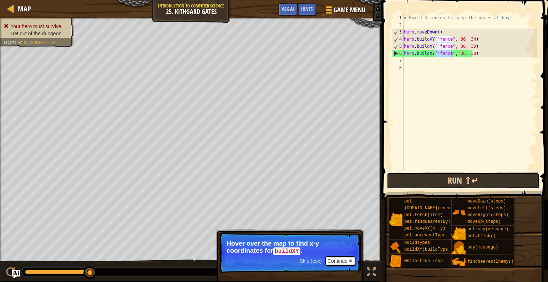
click at [441, 184] on button "Run ⇧↵" at bounding box center [463, 181] width 153 height 16
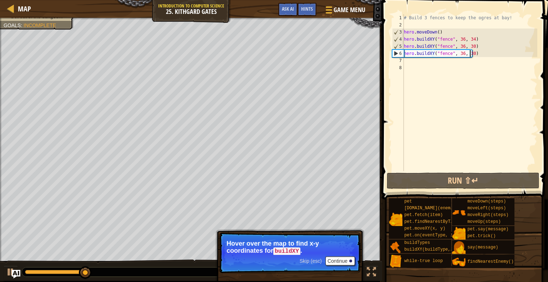
click at [470, 54] on div "# Build 3 fences to keep the ogres at bay! hero . moveDown ( ) hero . buildXY (…" at bounding box center [470, 99] width 135 height 171
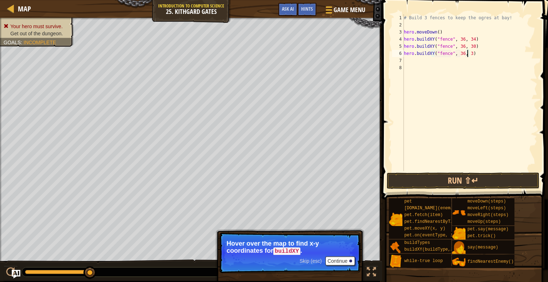
scroll to position [3, 5]
click at [471, 179] on button "Run ⇧↵" at bounding box center [463, 181] width 153 height 16
click at [465, 178] on button "Run ⇧↵" at bounding box center [463, 181] width 153 height 16
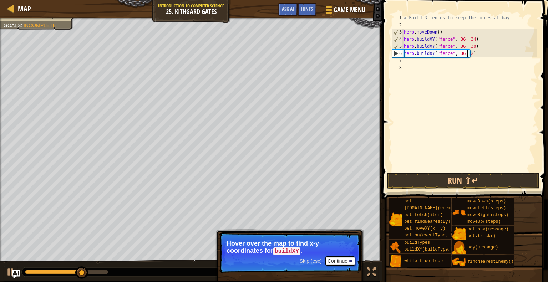
type textarea "hero.buildXY("fence", 36, 25)"
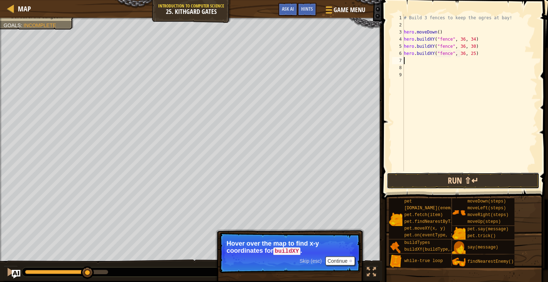
click at [440, 185] on button "Run ⇧↵" at bounding box center [463, 181] width 153 height 16
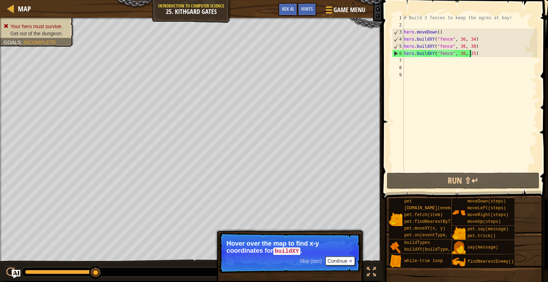
click at [469, 52] on div "# Build 3 fences to keep the ogres at bay! hero . moveDown ( ) hero . buildXY (…" at bounding box center [470, 99] width 135 height 171
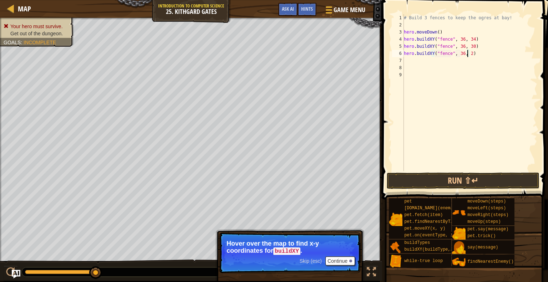
scroll to position [3, 5]
type textarea "hero.buildXY("fence", 36, 26)"
click at [456, 175] on button "Run ⇧↵" at bounding box center [463, 181] width 153 height 16
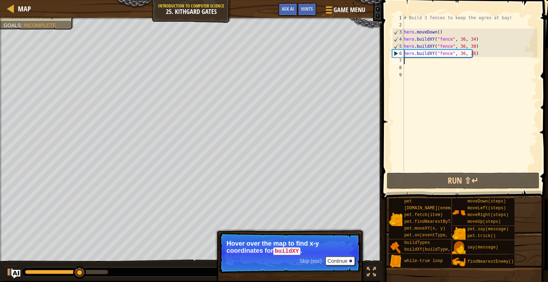
click at [435, 62] on div "# Build 3 fences to keep the ogres at bay! hero . moveDown ( ) hero . buildXY (…" at bounding box center [470, 99] width 135 height 171
type textarea "h"
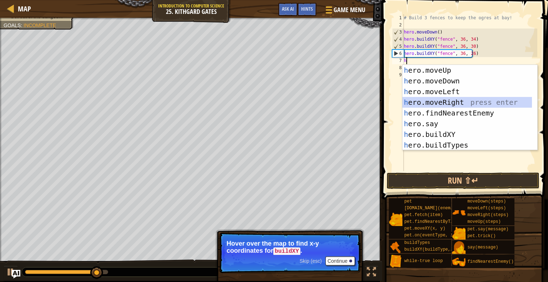
click at [461, 100] on div "h ero.moveUp press enter h ero.moveDown press enter h ero.moveLeft press enter …" at bounding box center [468, 118] width 130 height 107
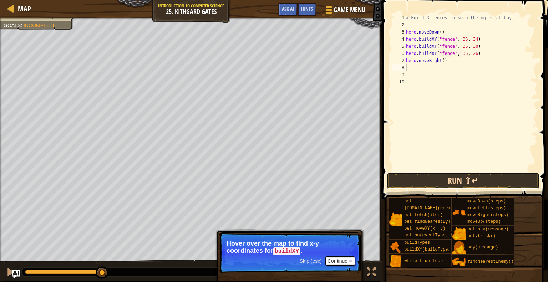
click at [428, 182] on button "Run ⇧↵" at bounding box center [463, 181] width 153 height 16
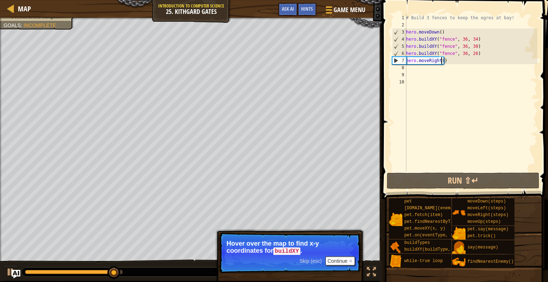
click at [441, 61] on div "# Build 3 fences to keep the ogres at bay! hero . moveDown ( ) hero . buildXY (…" at bounding box center [471, 99] width 133 height 171
type textarea "hero.moveRight(3)"
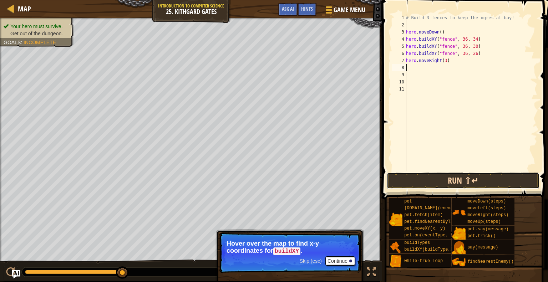
click at [454, 178] on button "Run ⇧↵" at bounding box center [463, 181] width 153 height 16
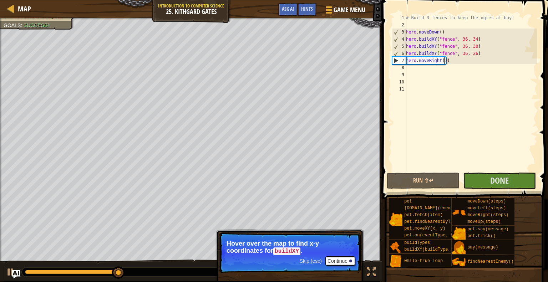
click at [445, 61] on div "# Build 3 fences to keep the ogres at bay! hero . moveDown ( ) hero . buildXY (…" at bounding box center [471, 99] width 133 height 171
type textarea "hero.moveRight(3)"
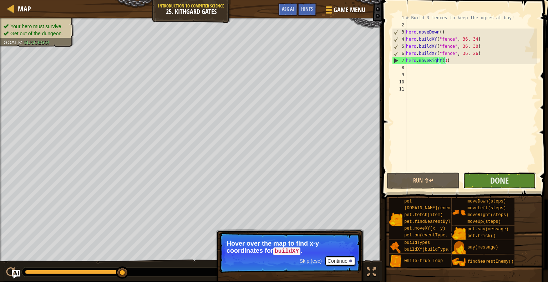
click at [483, 179] on button "Done" at bounding box center [499, 181] width 73 height 16
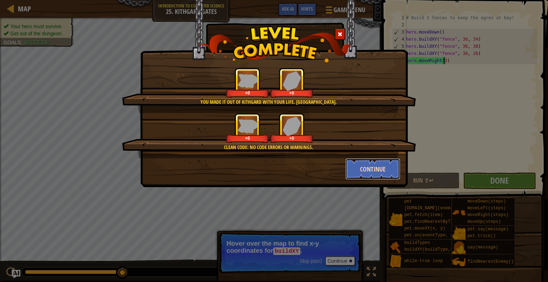
click at [375, 162] on button "Continue" at bounding box center [372, 168] width 55 height 21
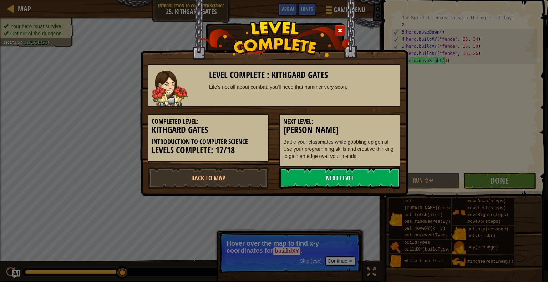
click at [327, 189] on div "Level Complete : [PERSON_NAME] Life's not all about combat; you'll need that ha…" at bounding box center [274, 98] width 268 height 196
click at [320, 175] on link "Next Level" at bounding box center [339, 177] width 121 height 21
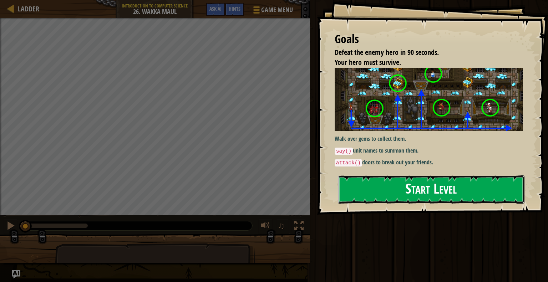
click at [356, 183] on button "Start Level" at bounding box center [431, 190] width 187 height 28
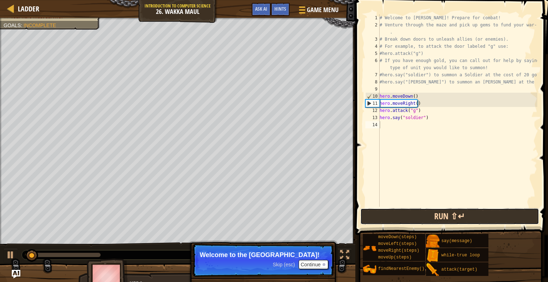
click at [368, 211] on button "Run ⇧↵" at bounding box center [449, 216] width 179 height 16
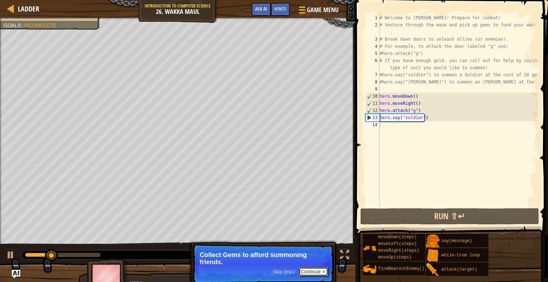
click at [321, 269] on button "Continue" at bounding box center [314, 271] width 30 height 9
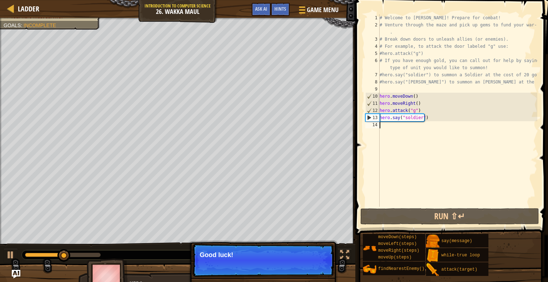
click at [395, 127] on div "# Welcome to [PERSON_NAME]! Prepare for combat! # Venture through the maze and …" at bounding box center [457, 117] width 159 height 207
type textarea "h"
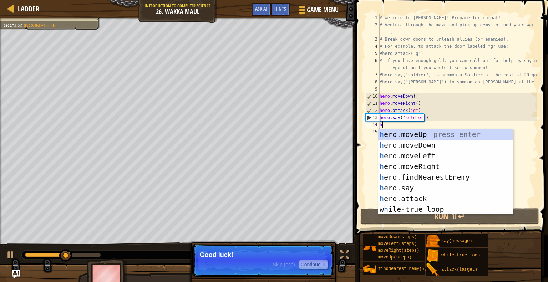
scroll to position [3, 0]
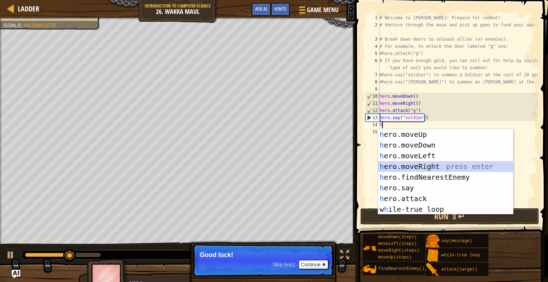
click at [430, 168] on div "h ero.moveUp press enter h ero.moveDown press enter h ero.moveLeft press enter …" at bounding box center [445, 182] width 135 height 107
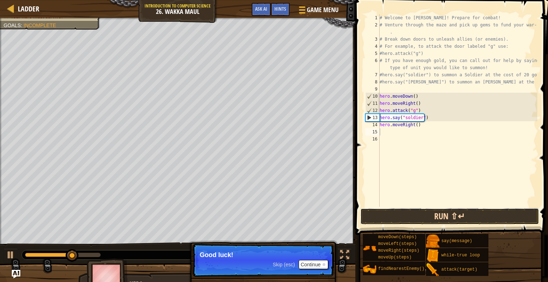
click at [424, 217] on button "Run ⇧↵" at bounding box center [449, 216] width 179 height 16
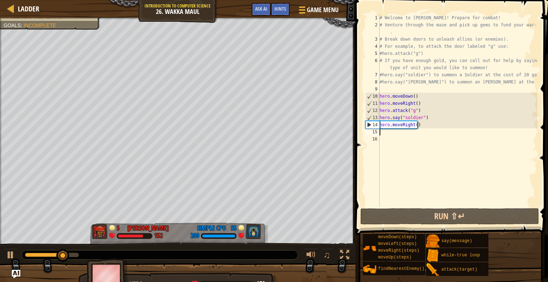
type textarea "h"
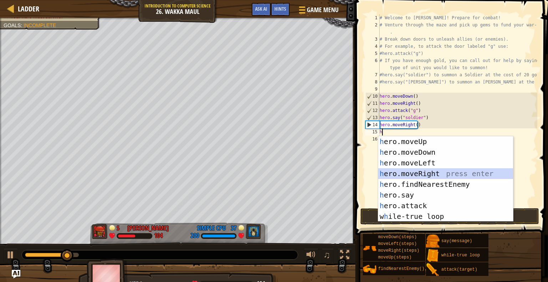
click at [414, 169] on div "h ero.moveUp press enter h ero.moveDown press enter h ero.moveLeft press enter …" at bounding box center [445, 189] width 135 height 107
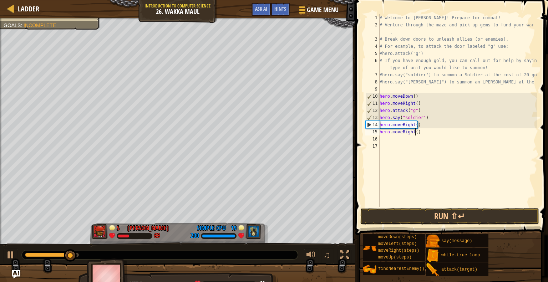
click at [414, 131] on div "# Welcome to [PERSON_NAME]! Prepare for combat! # Venture through the maze and …" at bounding box center [457, 117] width 159 height 207
click at [443, 217] on button "Run ⇧↵" at bounding box center [449, 216] width 179 height 16
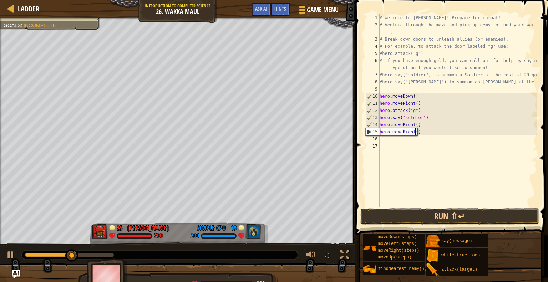
type textarea "hero.moveRight(5)"
type textarea "g"
type textarea "f"
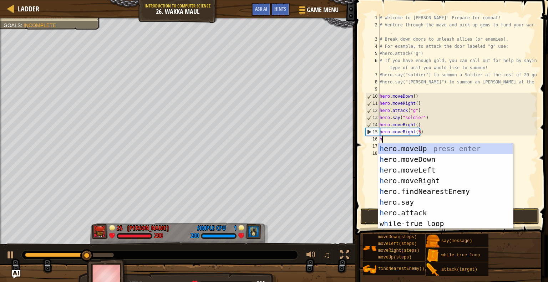
type textarea "h"
click at [417, 146] on div "h ero.moveUp press enter h ero.moveDown press enter h ero.moveLeft press enter …" at bounding box center [445, 196] width 135 height 107
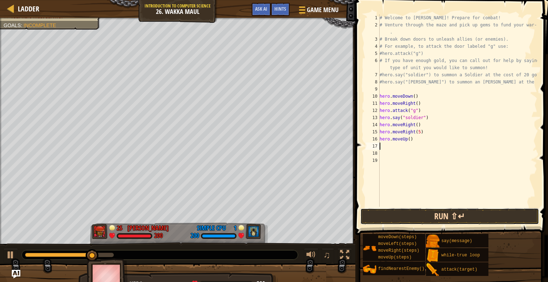
click at [390, 214] on button "Run ⇧↵" at bounding box center [449, 216] width 179 height 16
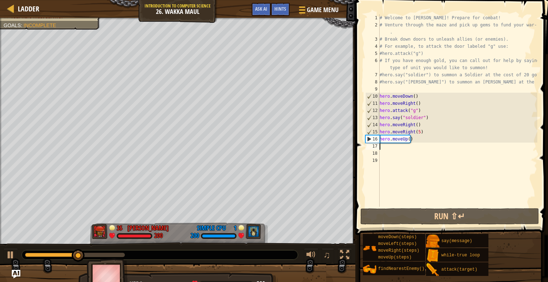
type textarea "g"
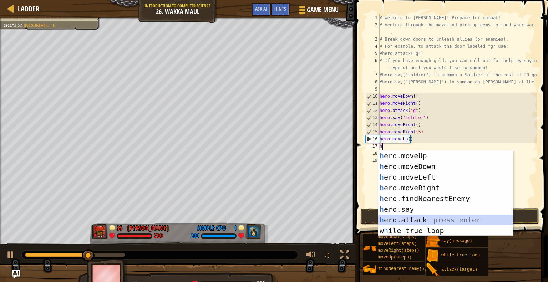
click at [413, 221] on div "h ero.moveUp press enter h ero.moveDown press enter h ero.moveLeft press enter …" at bounding box center [445, 204] width 135 height 107
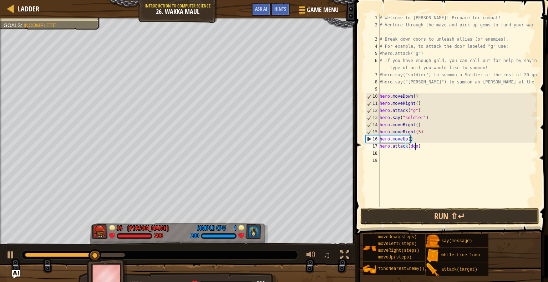
type textarea "hero.attack(door)"
click at [390, 216] on button "Run ⇧↵" at bounding box center [449, 216] width 179 height 16
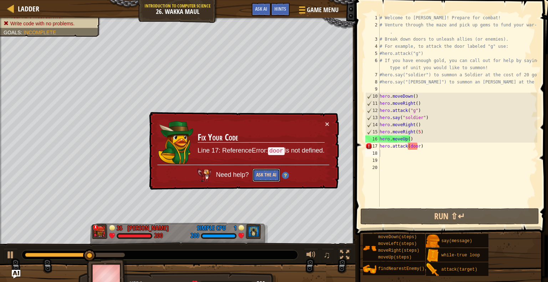
click at [269, 173] on button "Ask the AI" at bounding box center [266, 175] width 27 height 13
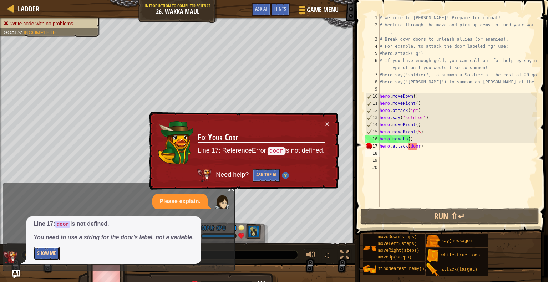
click at [54, 254] on button "Show Me" at bounding box center [47, 253] width 26 height 13
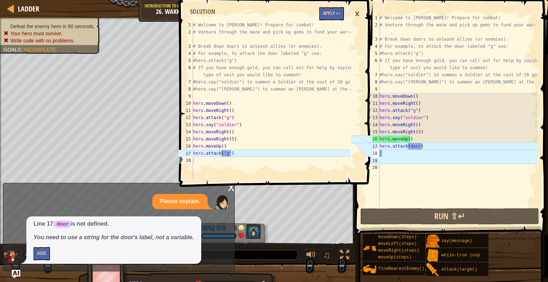
click at [362, 15] on div "×" at bounding box center [357, 14] width 12 height 16
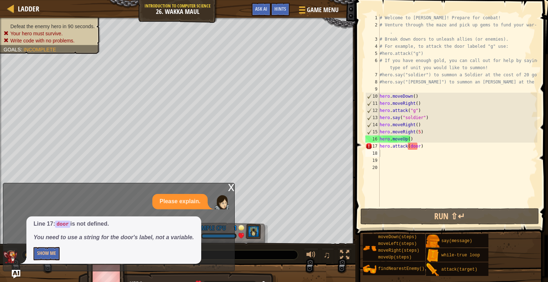
click at [230, 189] on div "x" at bounding box center [231, 186] width 6 height 7
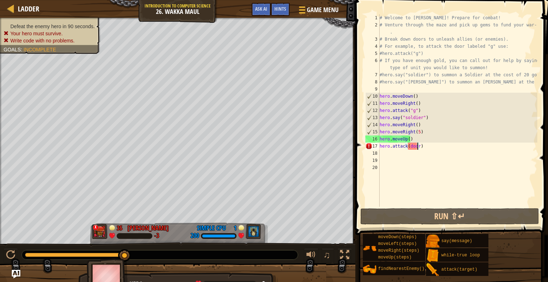
click at [416, 146] on div "# Welcome to [PERSON_NAME]! Prepare for combat! # Venture through the maze and …" at bounding box center [457, 117] width 159 height 207
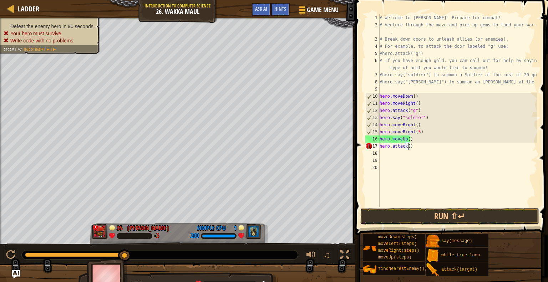
scroll to position [3, 2]
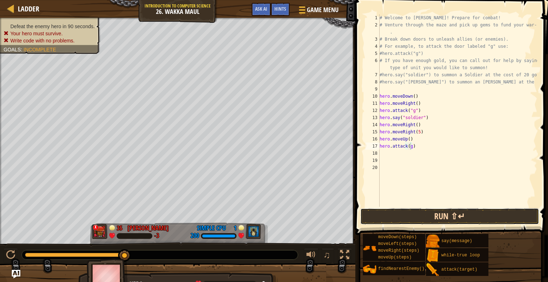
click at [414, 215] on button "Run ⇧↵" at bounding box center [449, 216] width 179 height 16
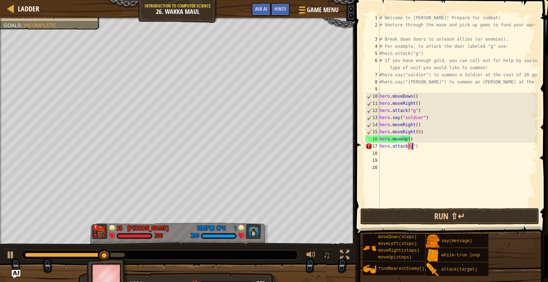
scroll to position [3, 2]
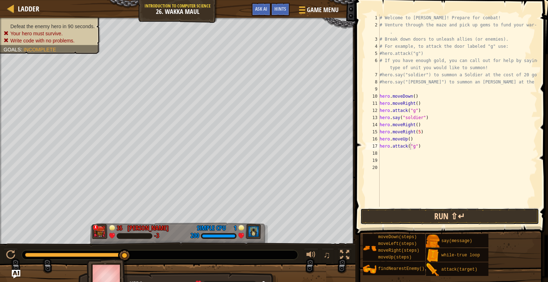
click at [423, 217] on button "Run ⇧↵" at bounding box center [449, 216] width 179 height 16
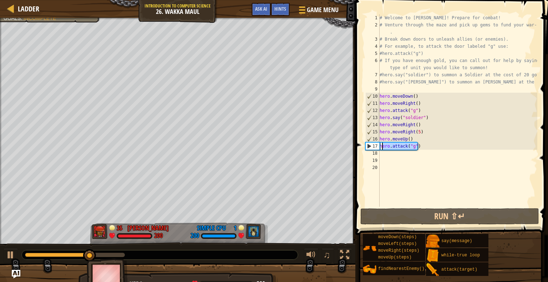
drag, startPoint x: 421, startPoint y: 146, endPoint x: 382, endPoint y: 145, distance: 39.6
click at [382, 145] on div "# Welcome to [PERSON_NAME]! Prepare for combat! # Venture through the maze and …" at bounding box center [457, 117] width 159 height 207
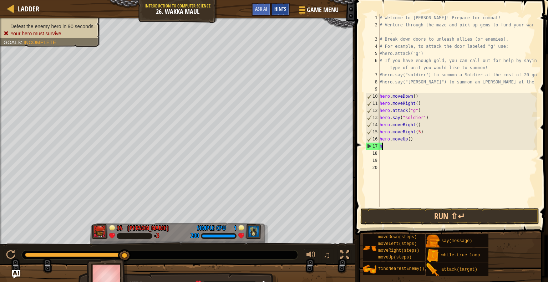
click at [281, 8] on span "Hints" at bounding box center [280, 8] width 12 height 7
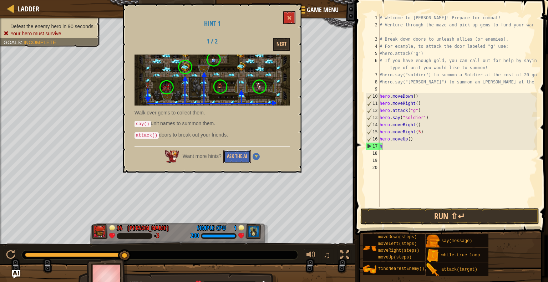
click at [251, 193] on div "Ladder Introduction to Computer Science 26. Wakka Maul Game Menu Done Hints Ask…" at bounding box center [274, 141] width 548 height 282
click at [293, 16] on button at bounding box center [289, 17] width 12 height 13
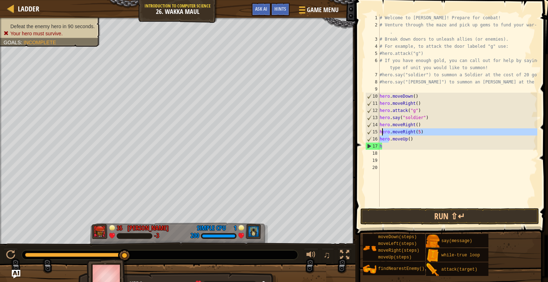
drag, startPoint x: 390, startPoint y: 142, endPoint x: 383, endPoint y: 130, distance: 14.7
click at [383, 130] on div "# Welcome to [PERSON_NAME]! Prepare for combat! # Venture through the maze and …" at bounding box center [457, 117] width 159 height 207
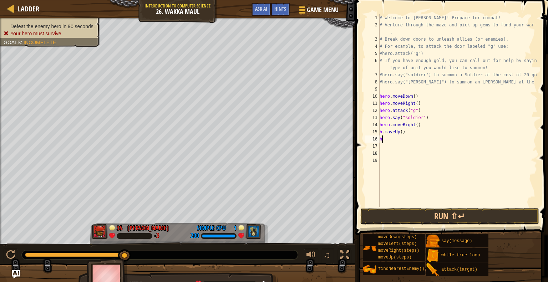
click at [394, 140] on div "# Welcome to [PERSON_NAME]! Prepare for combat! # Venture through the maze and …" at bounding box center [457, 117] width 159 height 207
type textarea "h"
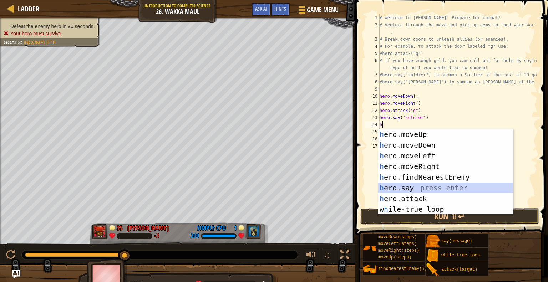
click at [403, 187] on div "h ero.moveUp press enter h ero.moveDown press enter h ero.moveLeft press enter …" at bounding box center [445, 182] width 135 height 107
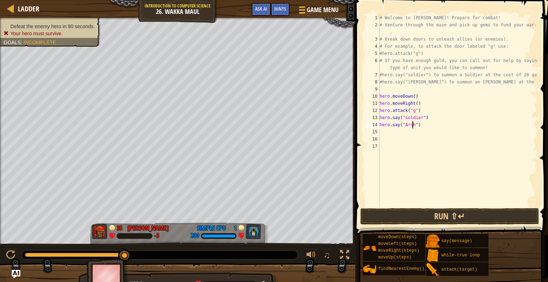
scroll to position [3, 3]
click at [428, 216] on button "Run ⇧↵" at bounding box center [449, 216] width 179 height 16
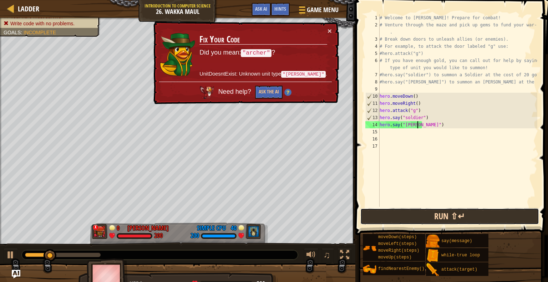
click at [436, 213] on button "Run ⇧↵" at bounding box center [449, 216] width 179 height 16
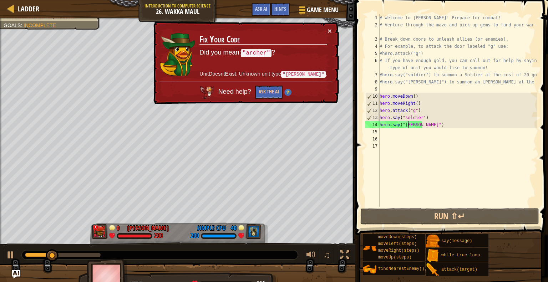
click at [407, 125] on div "# Welcome to [PERSON_NAME]! Prepare for combat! # Venture through the maze and …" at bounding box center [457, 117] width 159 height 207
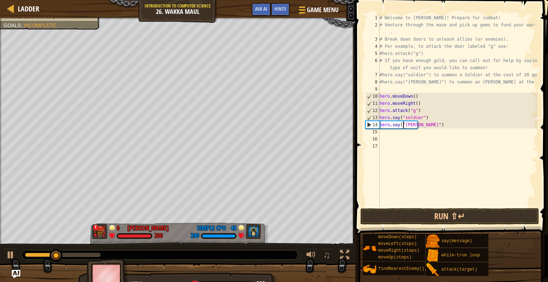
scroll to position [3, 2]
type textarea "hero.say("archer")"
click at [448, 218] on button "Run ⇧↵" at bounding box center [449, 216] width 179 height 16
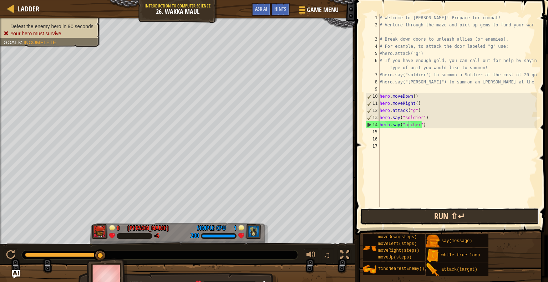
click at [418, 214] on button "Run ⇧↵" at bounding box center [449, 216] width 179 height 16
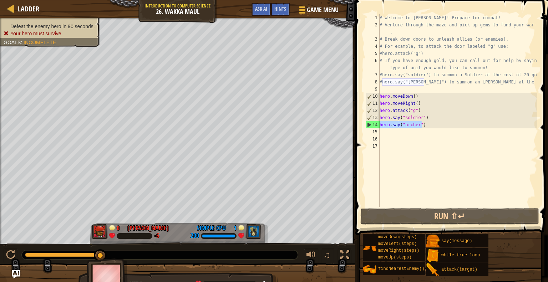
drag, startPoint x: 423, startPoint y: 125, endPoint x: 381, endPoint y: 125, distance: 42.5
click at [381, 125] on div "# Welcome to [PERSON_NAME]! Prepare for combat! # Venture through the maze and …" at bounding box center [457, 117] width 159 height 207
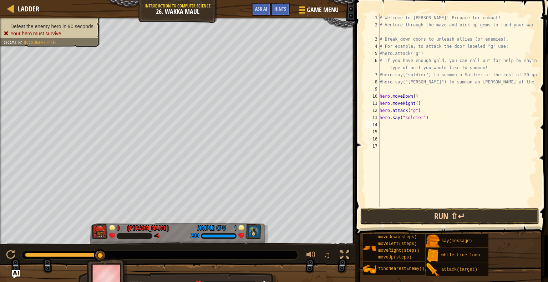
type textarea "h"
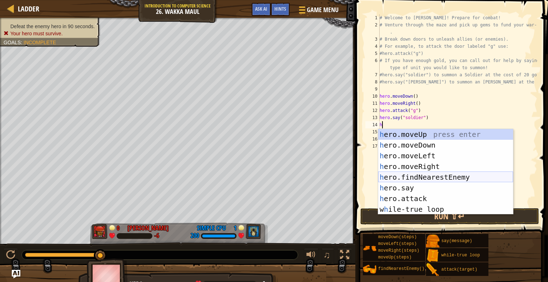
click at [455, 173] on div "h ero.moveUp press enter h ero.moveDown press enter h ero.moveLeft press enter …" at bounding box center [445, 182] width 135 height 107
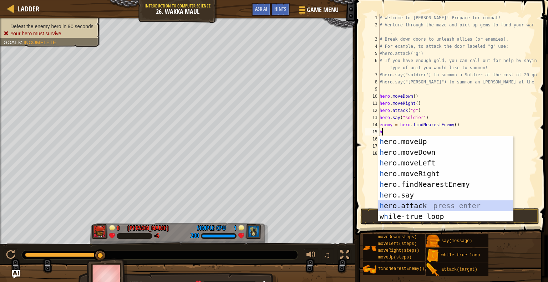
click at [403, 202] on div "h ero.moveUp press enter h ero.moveDown press enter h ero.moveLeft press enter …" at bounding box center [445, 189] width 135 height 107
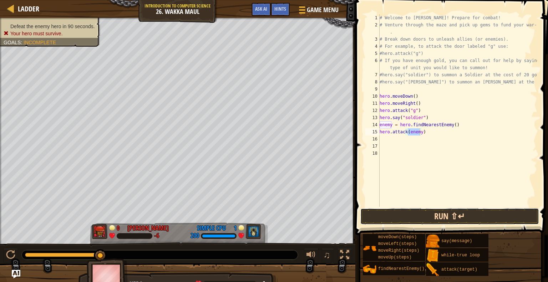
click at [395, 211] on button "Run ⇧↵" at bounding box center [449, 216] width 179 height 16
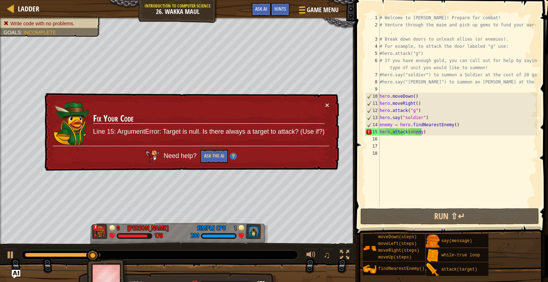
click at [330, 105] on div "× Fix Your Code Line 15: ArgumentError: Target is null. Is there always a targe…" at bounding box center [191, 132] width 296 height 78
click at [327, 100] on div "× Fix Your Code Line 15: ArgumentError: Target is null. Is there always a targe…" at bounding box center [191, 132] width 296 height 78
click at [327, 103] on button "×" at bounding box center [327, 104] width 4 height 7
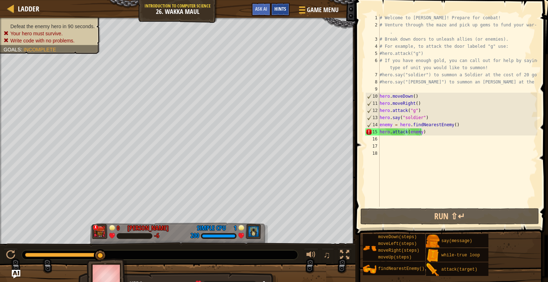
click at [282, 7] on span "Hints" at bounding box center [280, 8] width 12 height 7
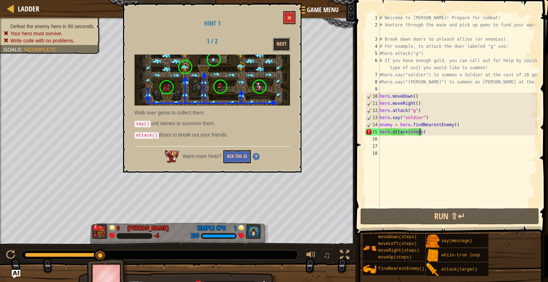
click at [281, 43] on button "Next" at bounding box center [281, 44] width 17 height 13
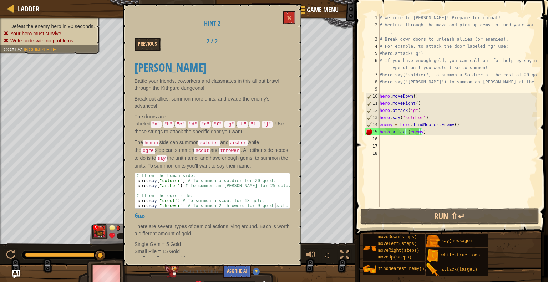
click at [419, 132] on div "# Welcome to [PERSON_NAME]! Prepare for combat! # Venture through the maze and …" at bounding box center [457, 117] width 159 height 207
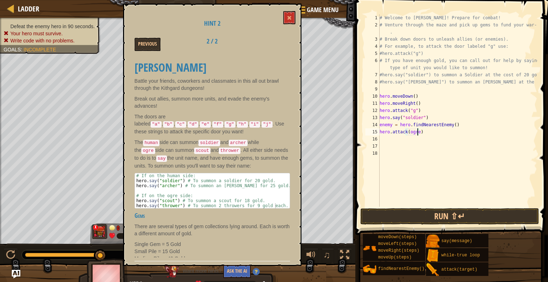
scroll to position [3, 3]
type textarea "hero.attack(ogre)"
click at [418, 214] on button "Run ⇧↵" at bounding box center [449, 216] width 179 height 16
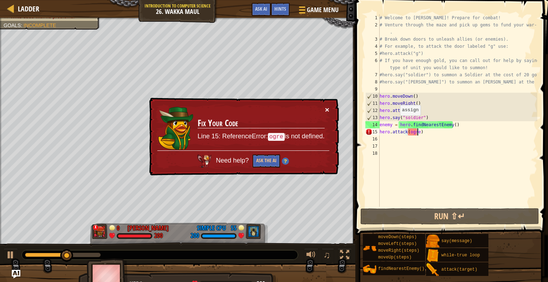
click at [327, 108] on button "×" at bounding box center [327, 109] width 4 height 7
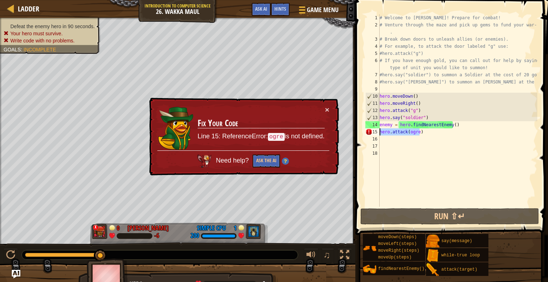
drag, startPoint x: 422, startPoint y: 133, endPoint x: 379, endPoint y: 130, distance: 42.9
click at [379, 130] on div "hero.attack(ogre) 1 2 3 4 5 6 7 8 9 10 11 12 13 14 15 16 17 18 # Welcome to Wak…" at bounding box center [450, 110] width 173 height 193
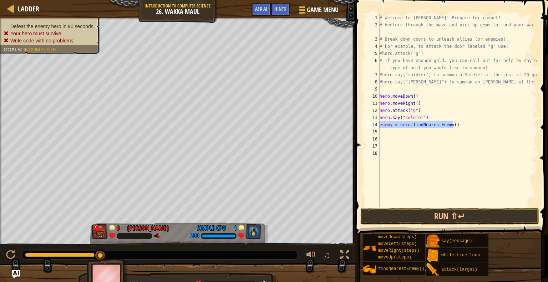
drag, startPoint x: 452, startPoint y: 127, endPoint x: 378, endPoint y: 125, distance: 73.9
click at [378, 125] on div "1 2 3 4 5 6 7 8 9 10 11 12 13 14 15 16 17 18 # Welcome to [PERSON_NAME]! Prepar…" at bounding box center [450, 110] width 173 height 193
type textarea "\"
type textarea "h"
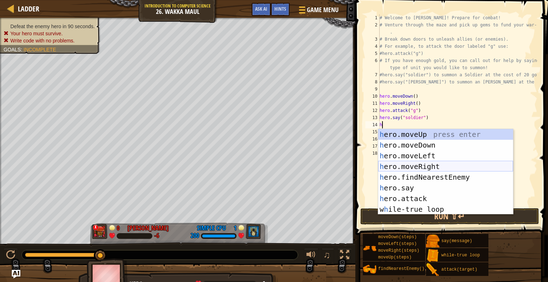
click at [422, 168] on div "h ero.moveUp press enter h ero.moveDown press enter h ero.moveLeft press enter …" at bounding box center [445, 182] width 135 height 107
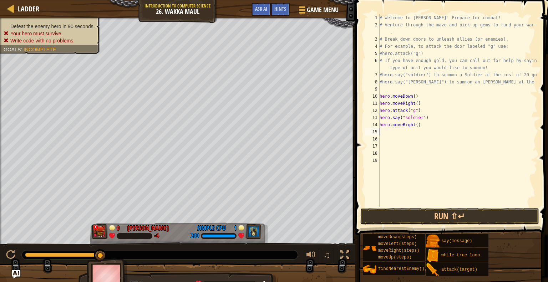
click at [415, 126] on div "# Welcome to [PERSON_NAME]! Prepare for combat! # Venture through the maze and …" at bounding box center [457, 117] width 159 height 207
type textarea "hero.moveRight(5)"
click at [395, 129] on div "# Welcome to [PERSON_NAME]! Prepare for combat! # Venture through the maze and …" at bounding box center [457, 117] width 159 height 207
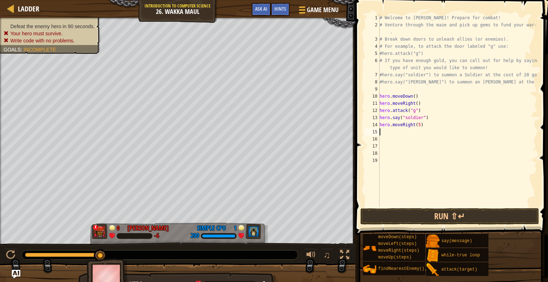
type textarea "h"
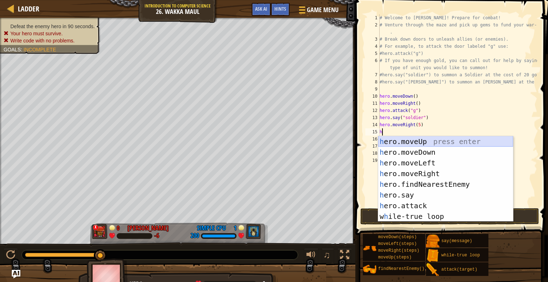
click at [398, 141] on div "h ero.moveUp press enter h ero.moveDown press enter h ero.moveLeft press enter …" at bounding box center [445, 189] width 135 height 107
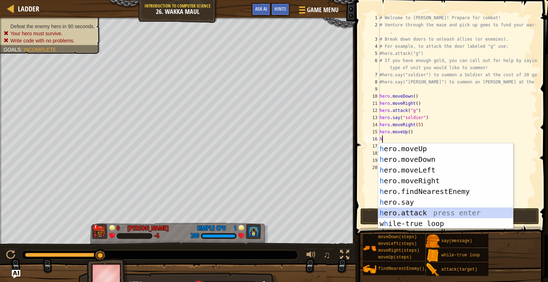
click at [420, 213] on div "h ero.moveUp press enter h ero.moveDown press enter h ero.moveLeft press enter …" at bounding box center [445, 196] width 135 height 107
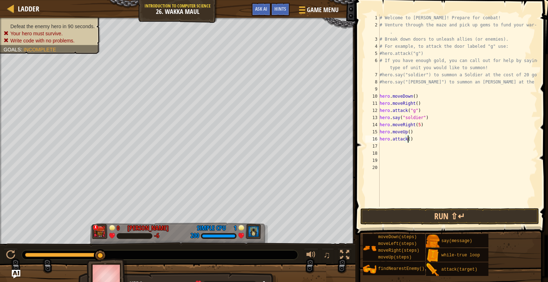
scroll to position [3, 2]
click at [416, 219] on button "Run ⇧↵" at bounding box center [449, 216] width 179 height 16
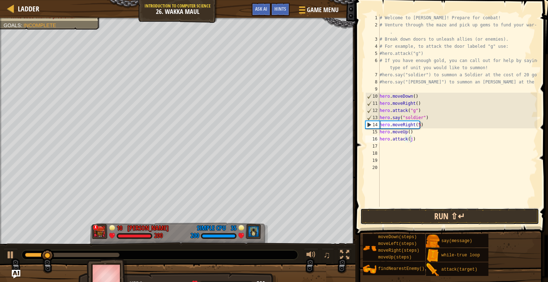
click at [416, 219] on button "Run ⇧↵" at bounding box center [449, 216] width 179 height 16
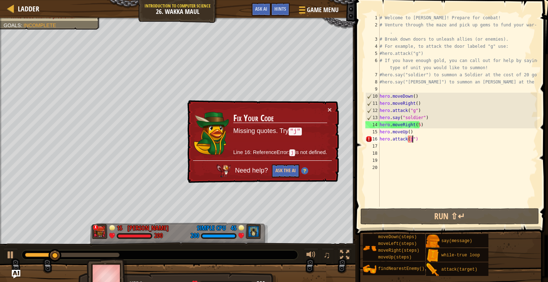
scroll to position [3, 2]
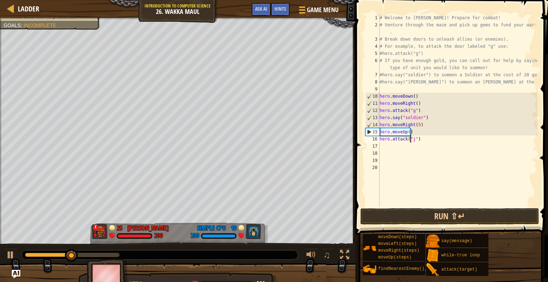
click at [416, 125] on div "# Welcome to [PERSON_NAME]! Prepare for combat! # Venture through the maze and …" at bounding box center [457, 117] width 159 height 207
type textarea "hero.moveRight(6)"
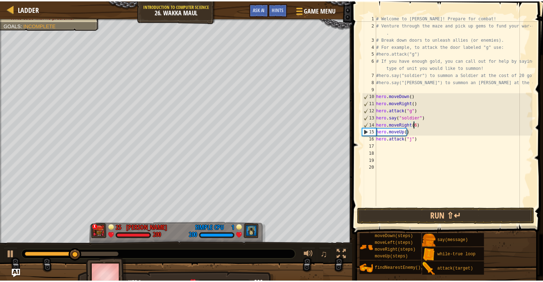
scroll to position [3, 0]
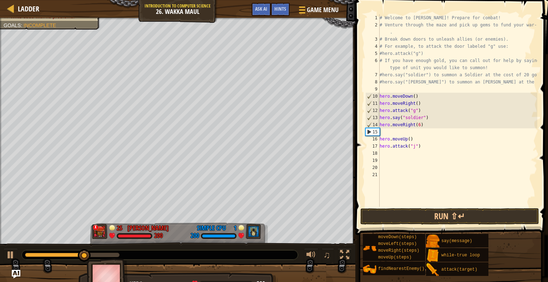
click at [379, 139] on div "16" at bounding box center [372, 139] width 14 height 7
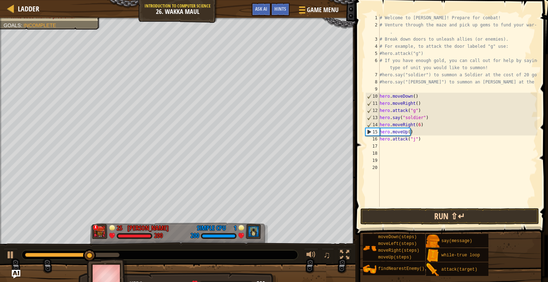
type textarea "hero.moveUp()"
click at [399, 218] on button "Run ⇧↵" at bounding box center [449, 216] width 179 height 16
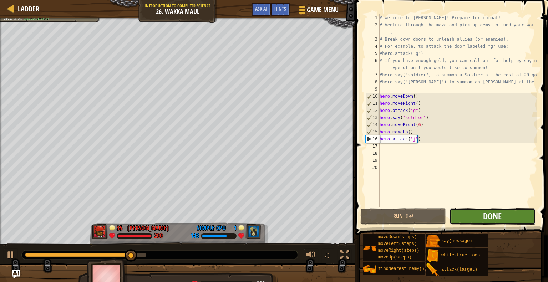
click at [492, 212] on span "Done" at bounding box center [492, 216] width 19 height 11
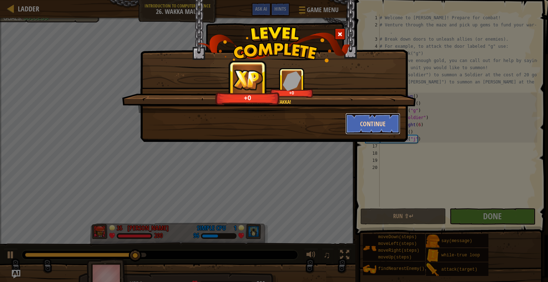
click at [385, 125] on button "Continue" at bounding box center [372, 123] width 55 height 21
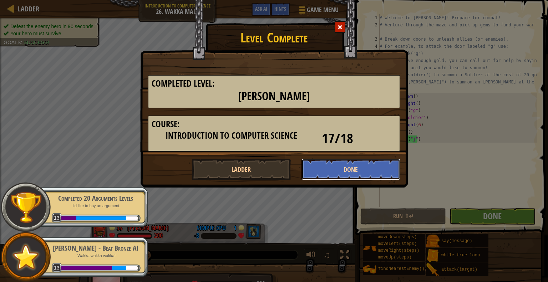
click at [324, 173] on button "Done" at bounding box center [351, 169] width 99 height 21
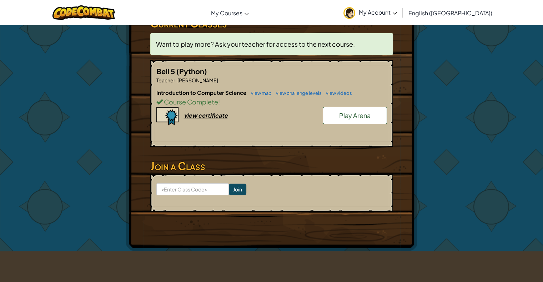
scroll to position [131, 0]
click at [214, 98] on span "Course Complete" at bounding box center [190, 101] width 55 height 8
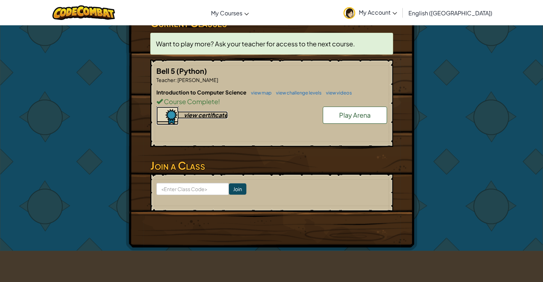
click at [206, 114] on div "view certificate" at bounding box center [206, 114] width 44 height 7
click at [341, 112] on span "Play Arena" at bounding box center [354, 115] width 31 height 8
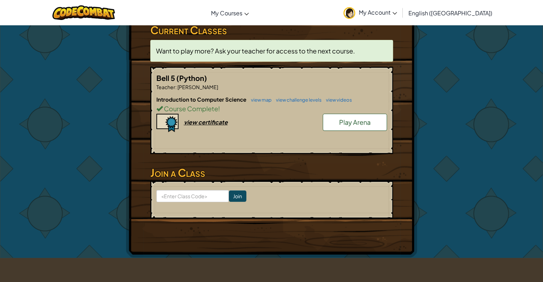
scroll to position [125, 0]
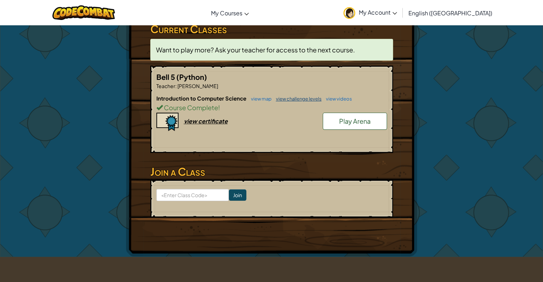
click at [305, 97] on link "view challenge levels" at bounding box center [296, 99] width 49 height 6
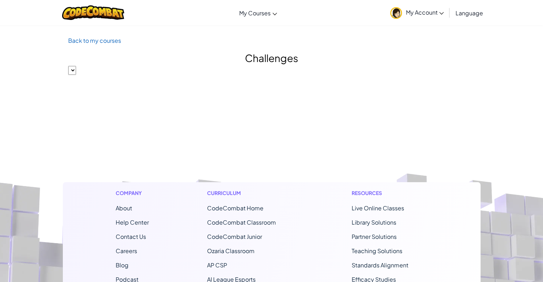
select select "560f1a9f22961295f9427742"
